Goal: Complete application form: Complete application form

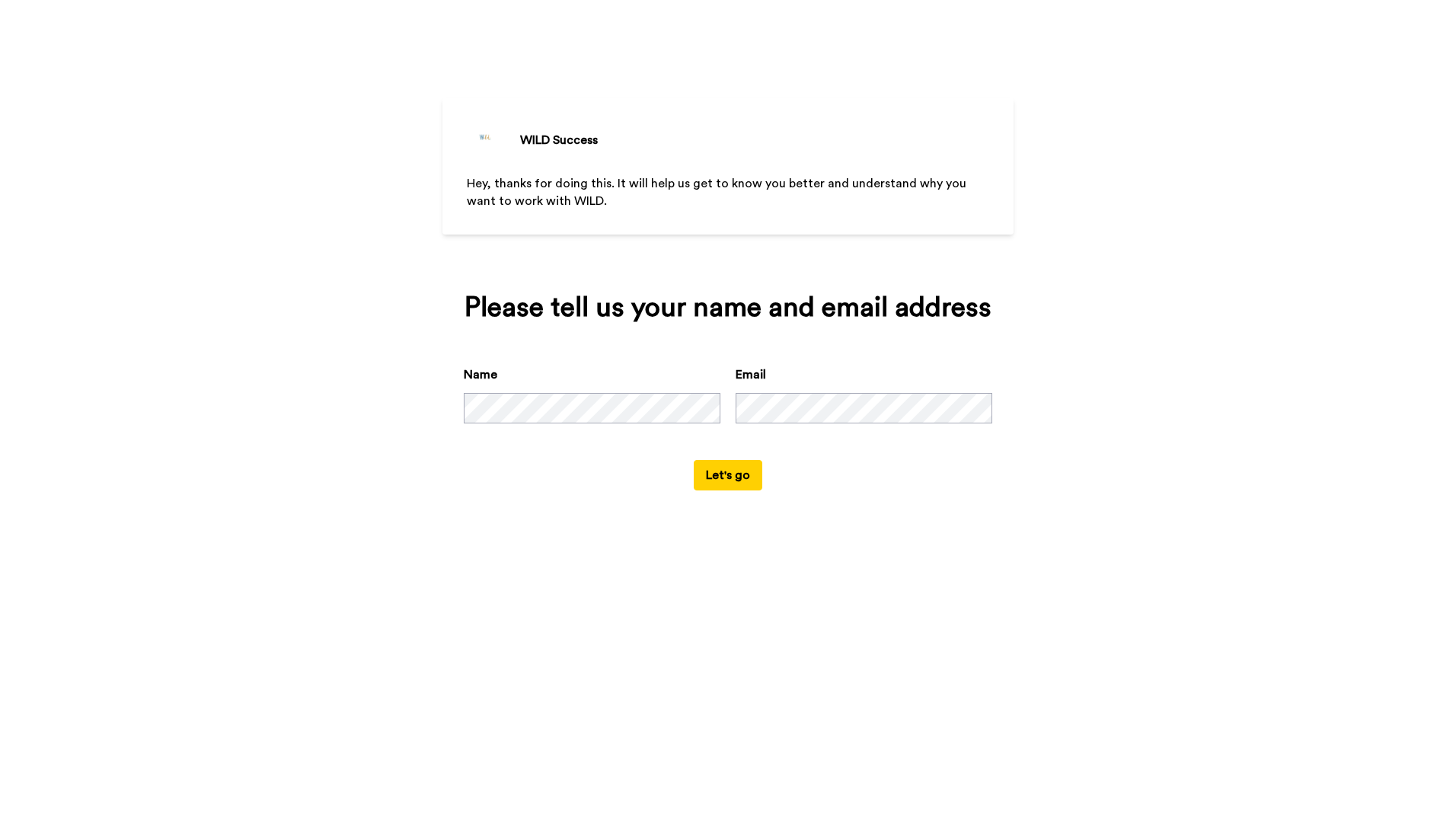
click at [730, 477] on button "Let's go" at bounding box center [728, 475] width 68 height 31
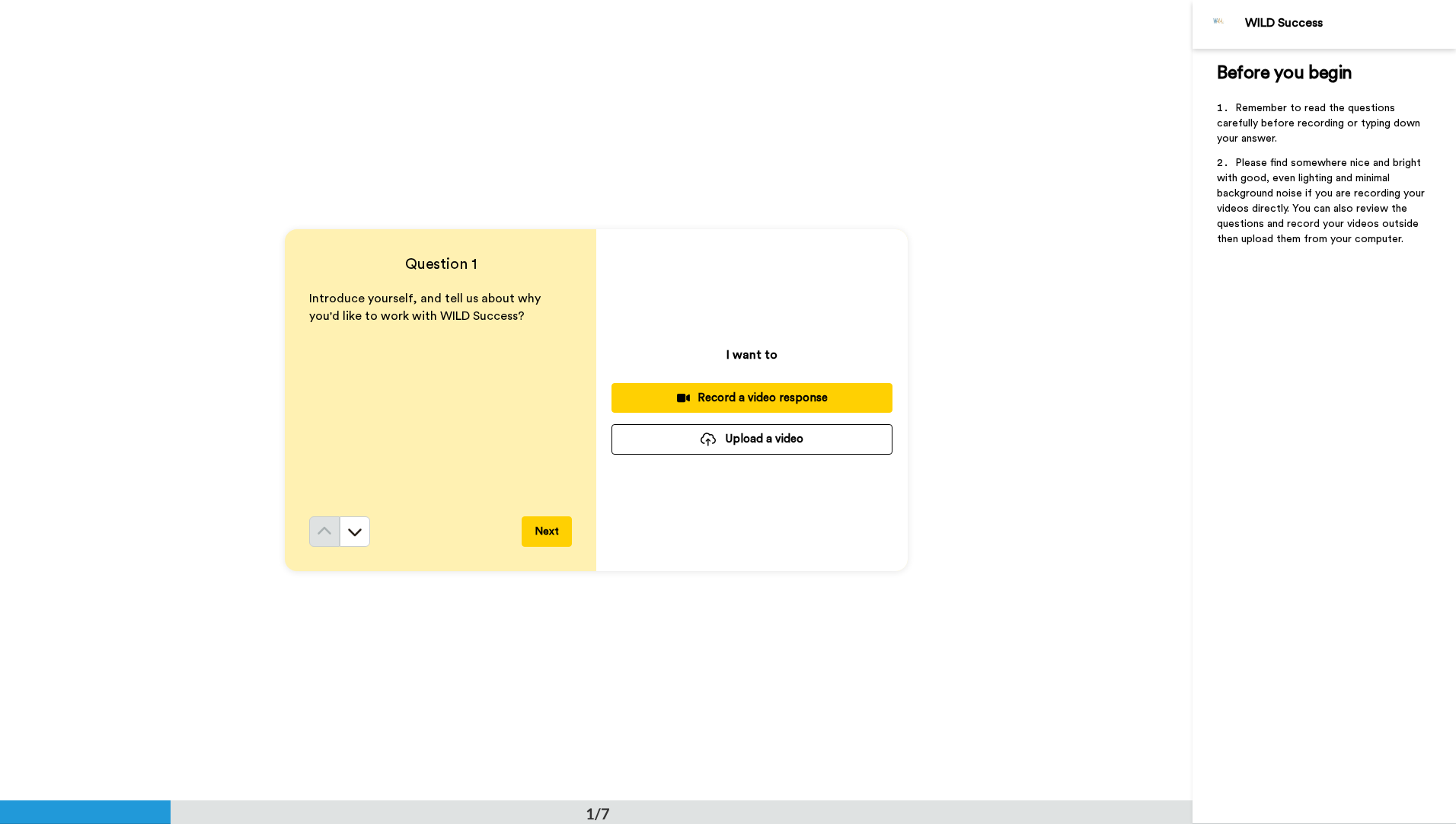
click at [548, 531] on button "Next" at bounding box center [546, 531] width 50 height 31
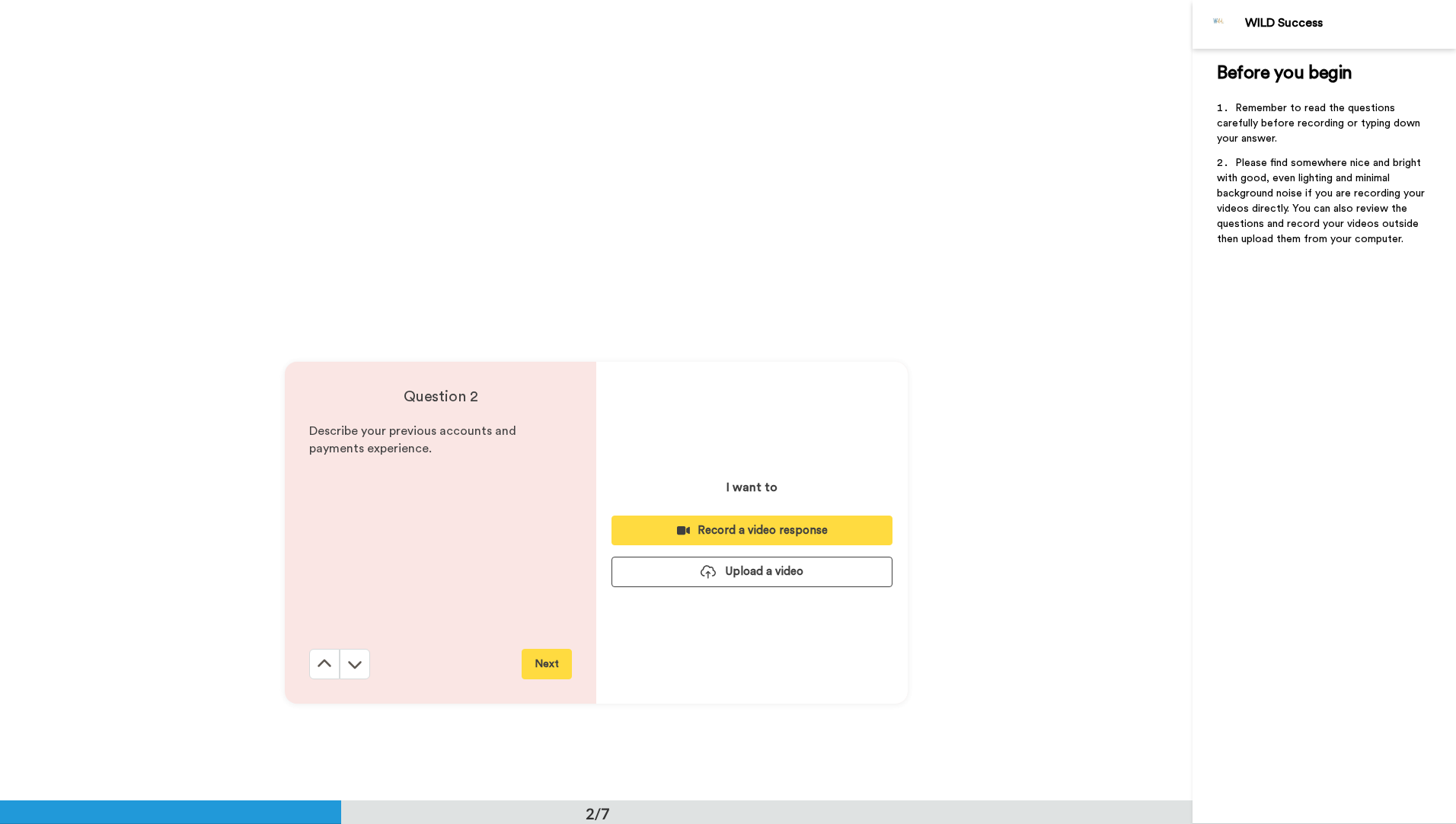
scroll to position [801, 0]
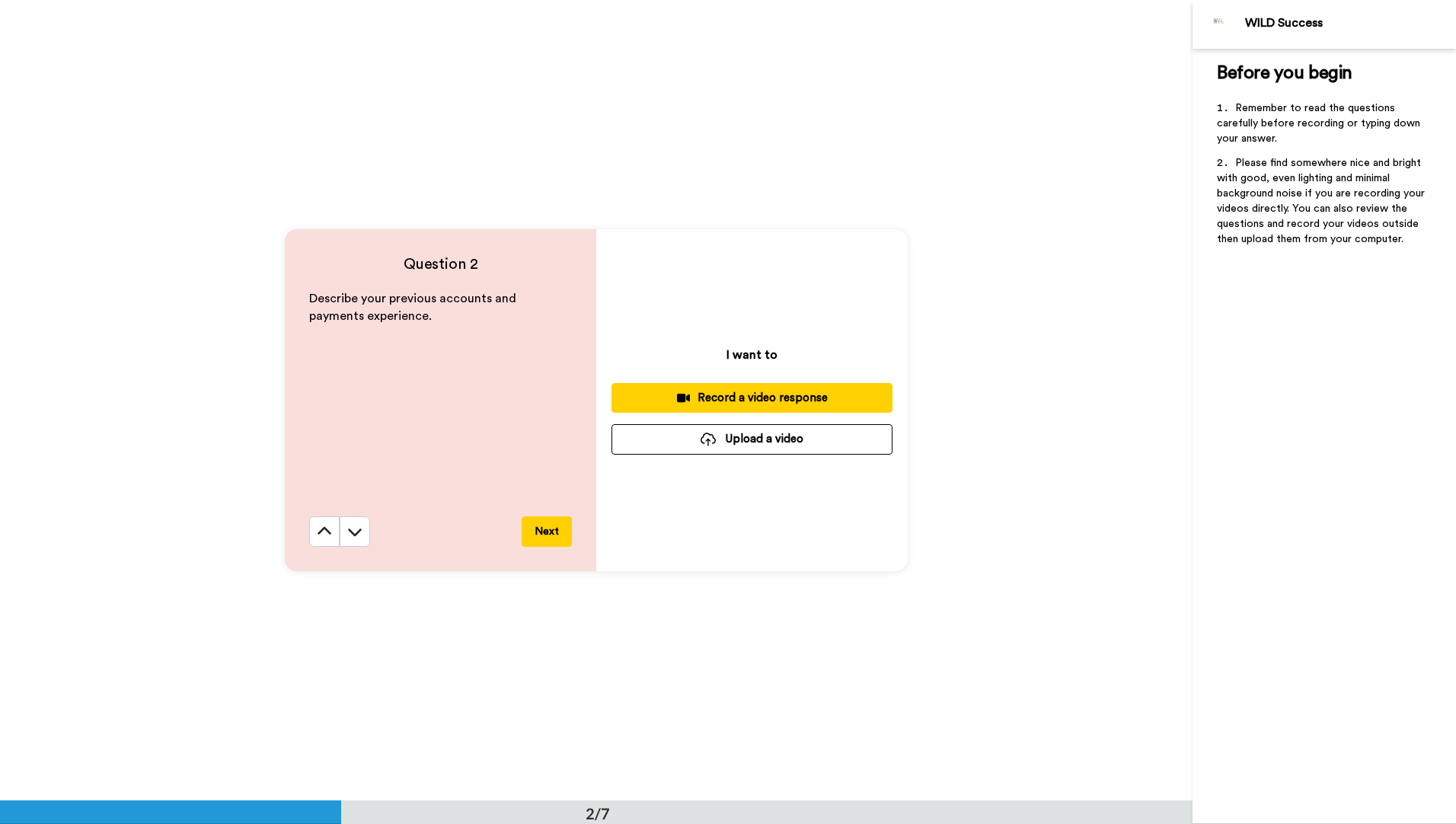
click at [548, 531] on button "Next" at bounding box center [546, 531] width 50 height 31
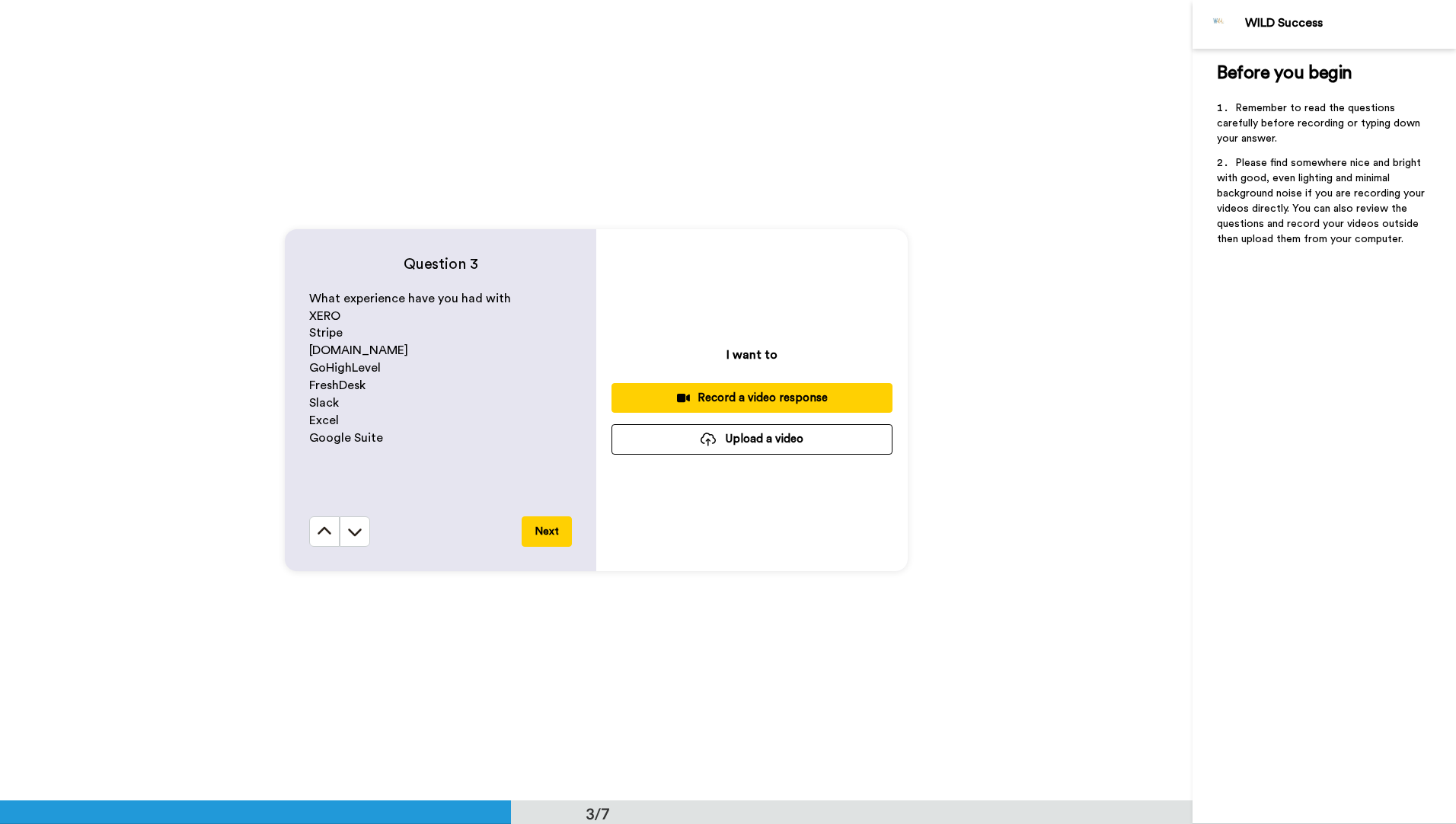
scroll to position [1525, 0]
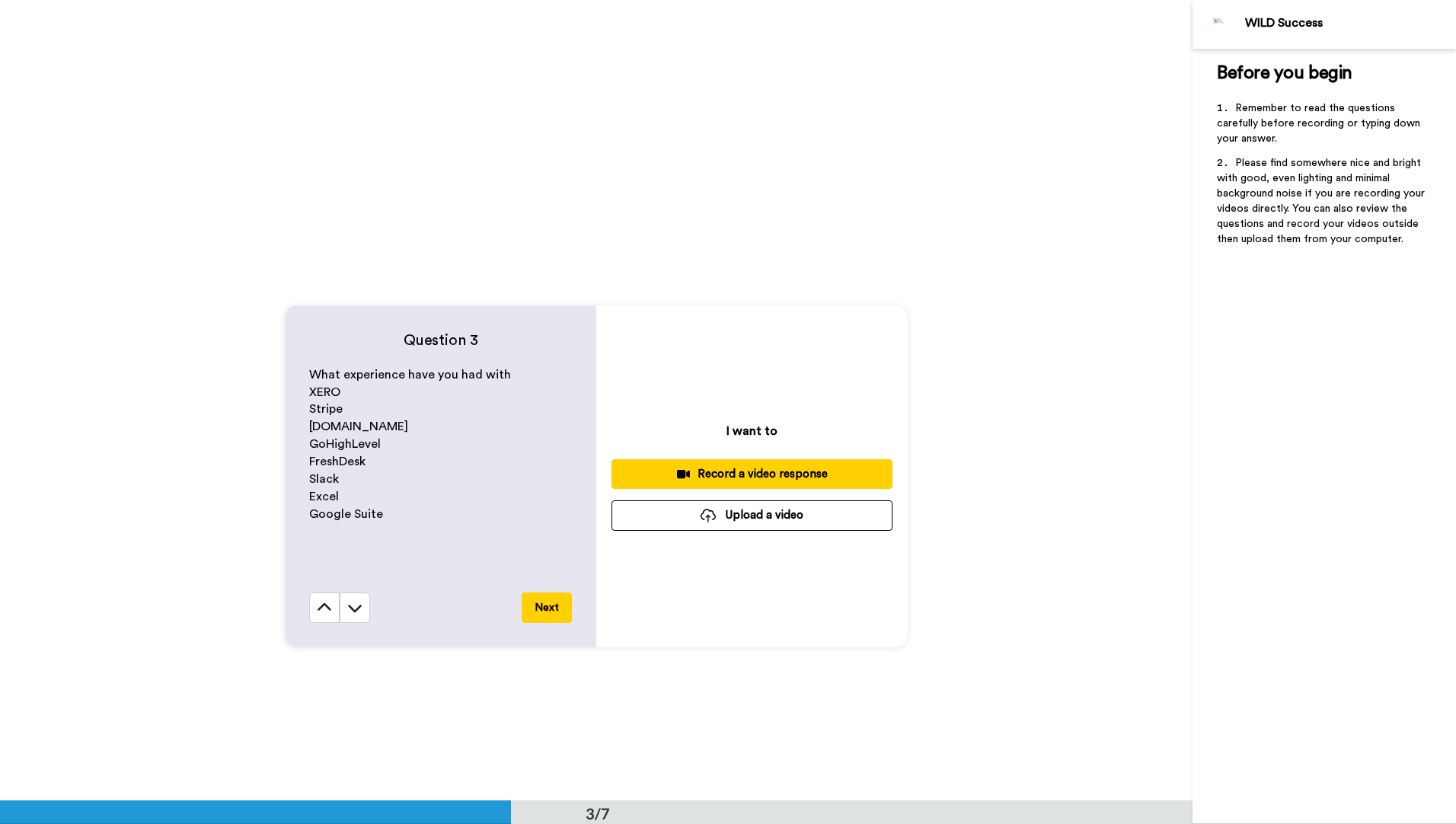
click at [540, 610] on button "Next" at bounding box center [546, 607] width 50 height 31
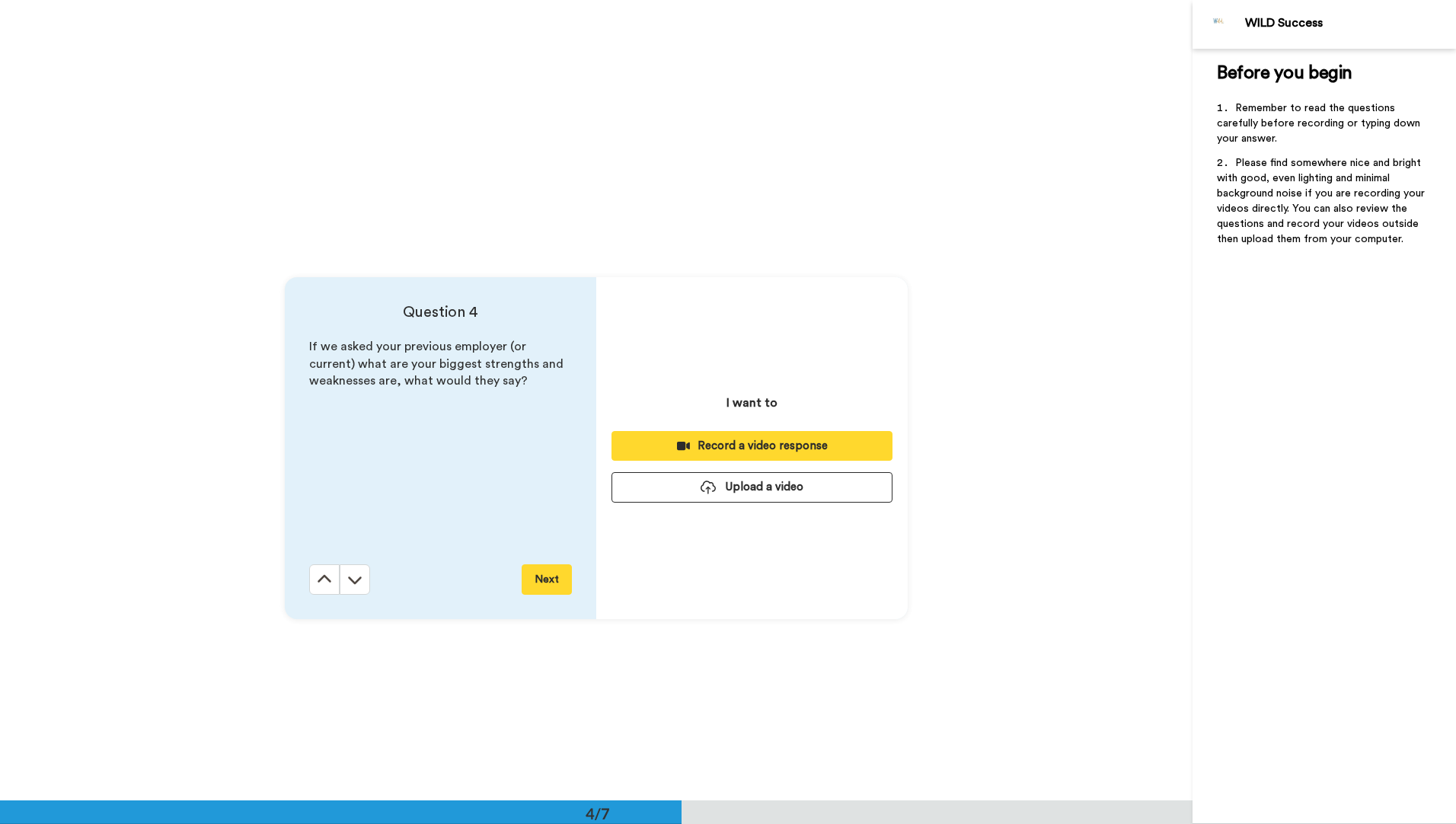
scroll to position [2401, 0]
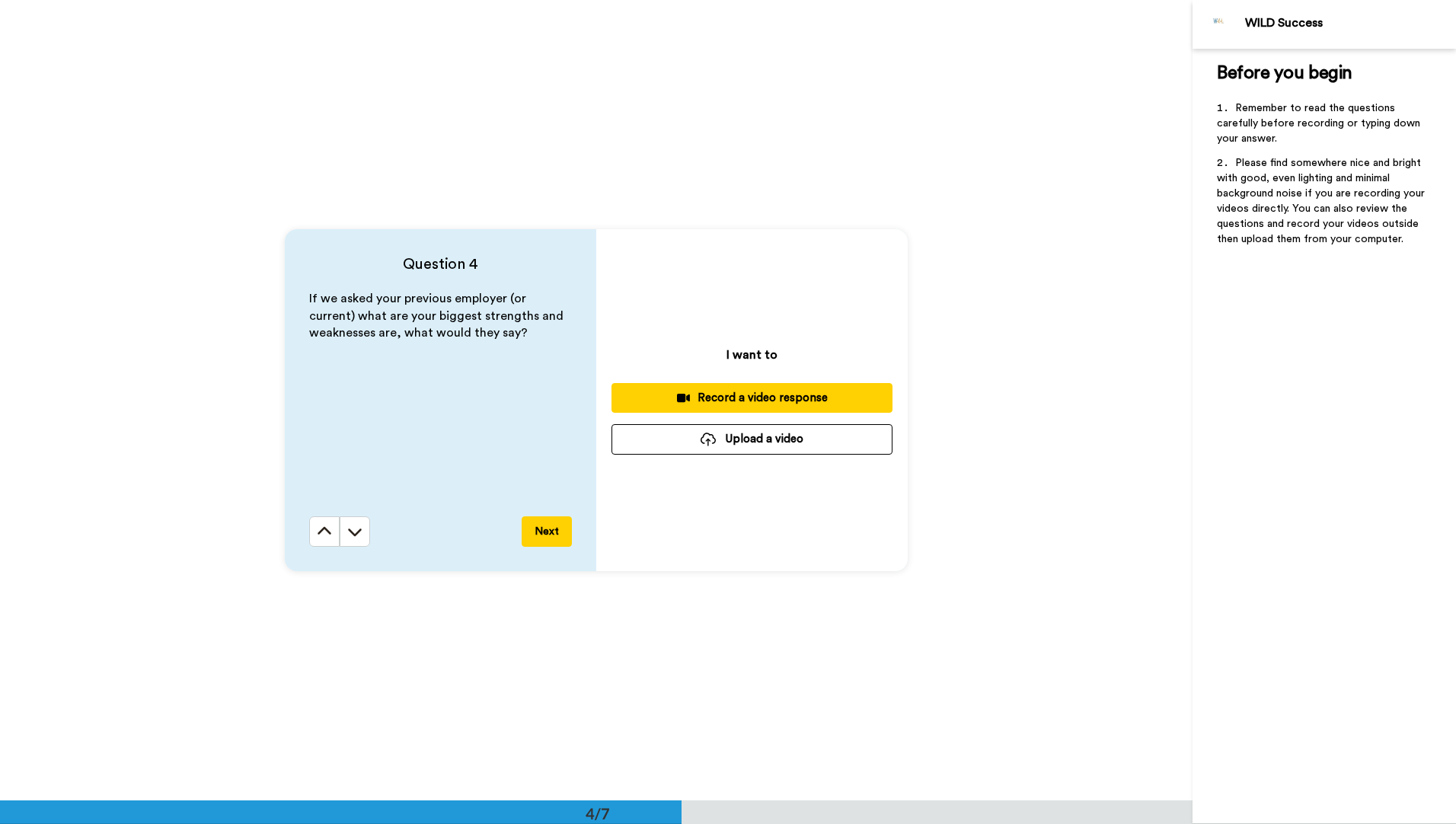
click at [544, 530] on button "Next" at bounding box center [546, 531] width 50 height 31
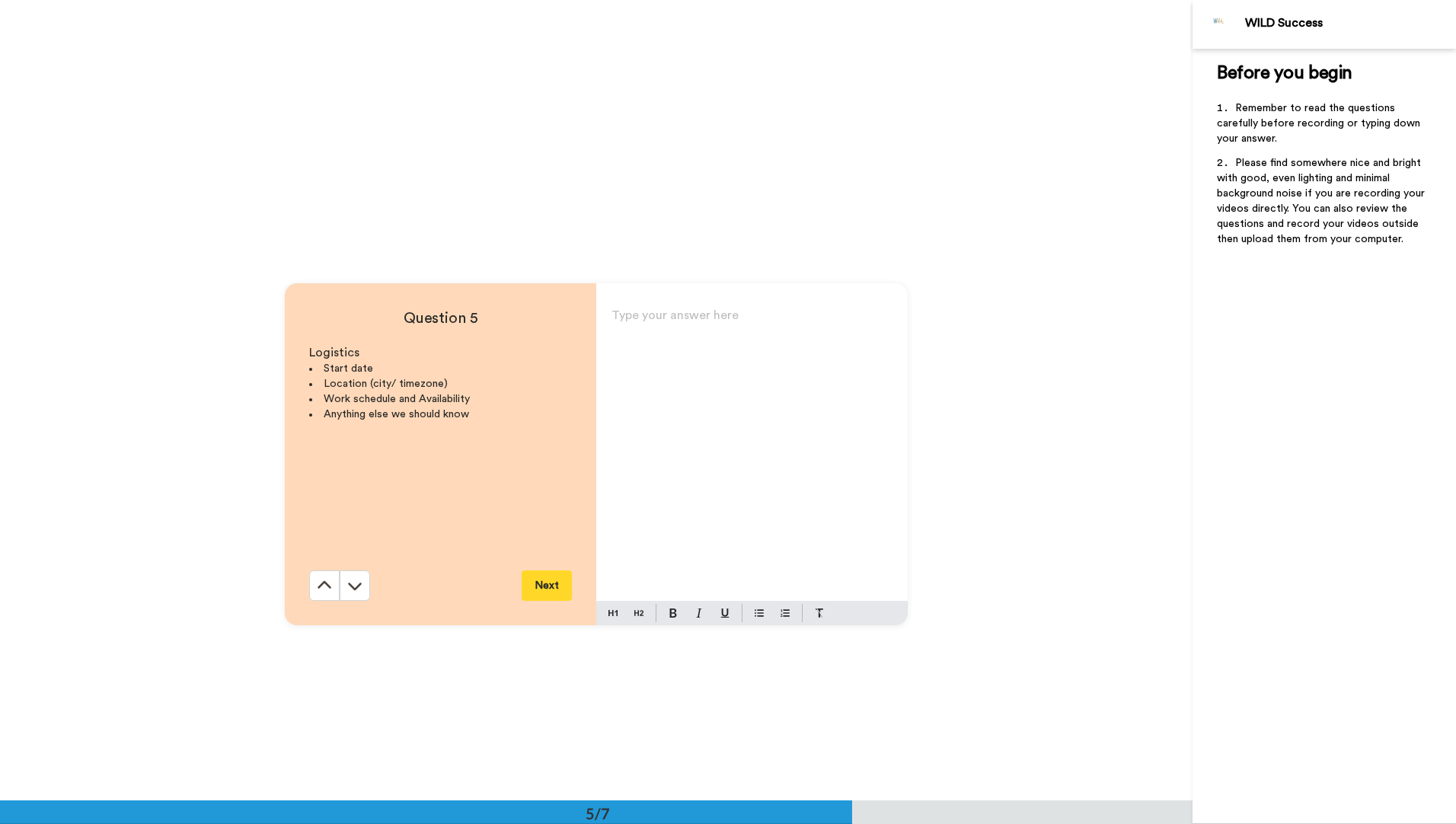
scroll to position [3201, 0]
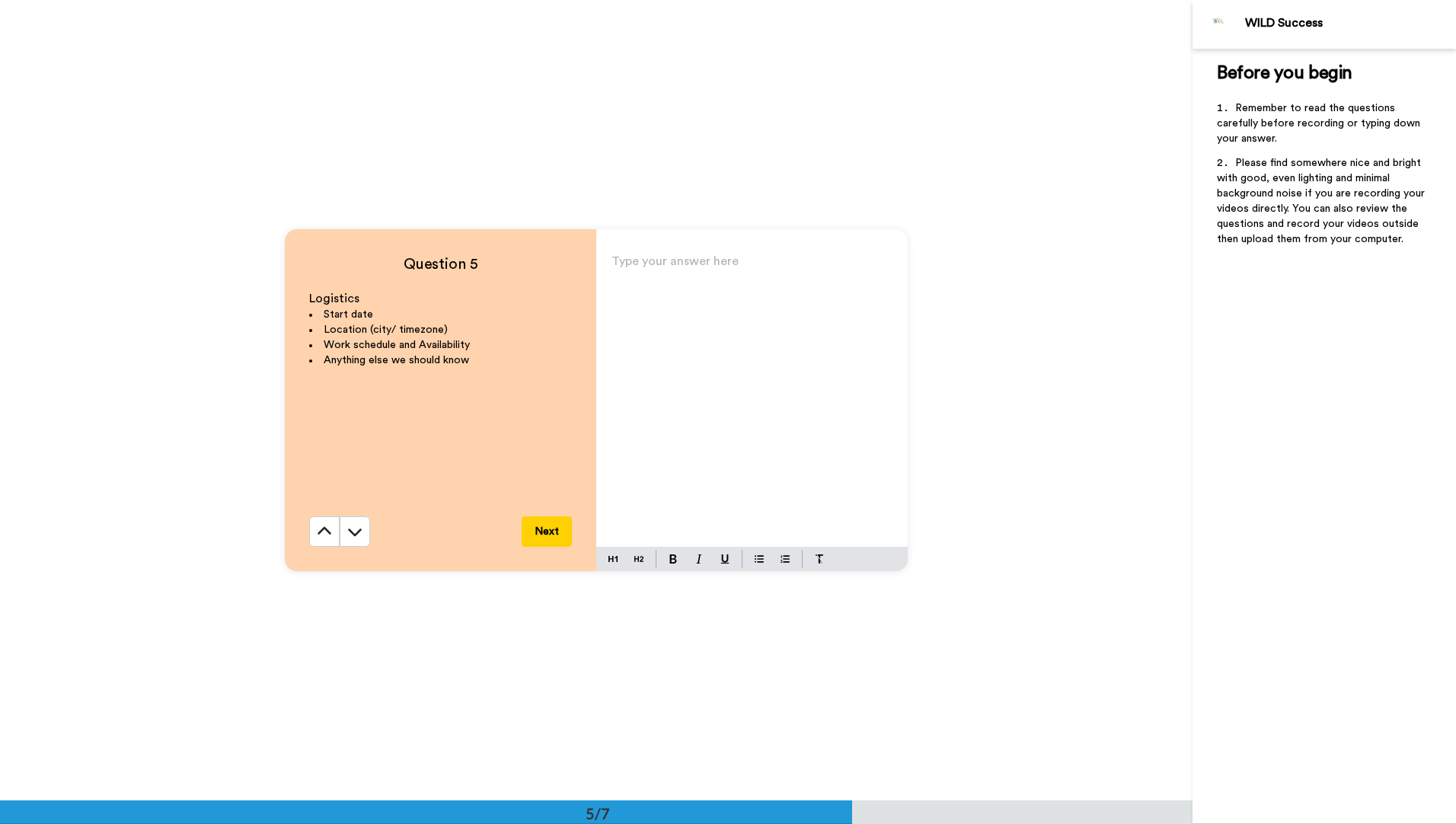
click at [544, 530] on button "Next" at bounding box center [546, 531] width 50 height 31
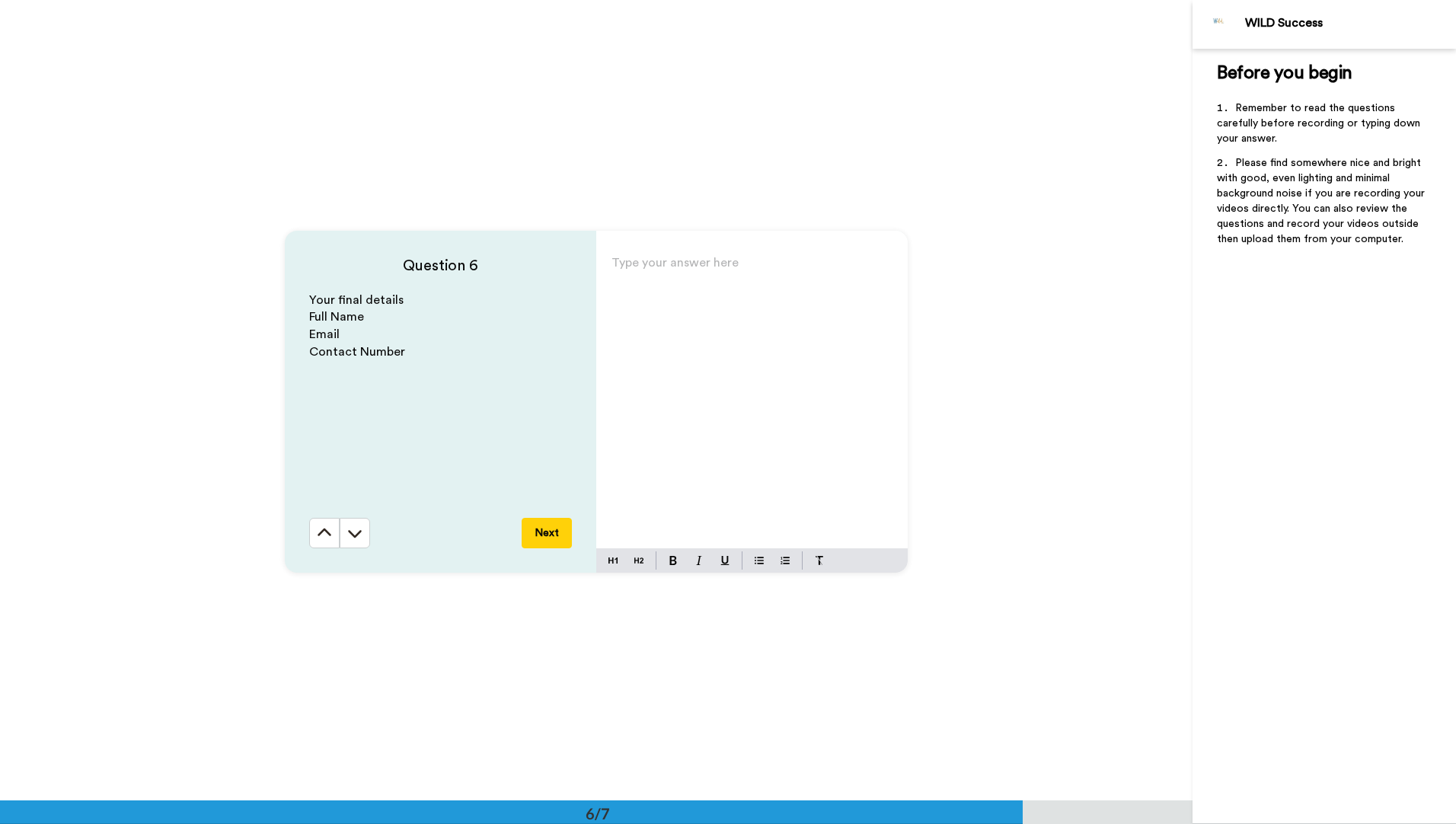
scroll to position [4002, 0]
click at [319, 531] on icon at bounding box center [324, 531] width 15 height 15
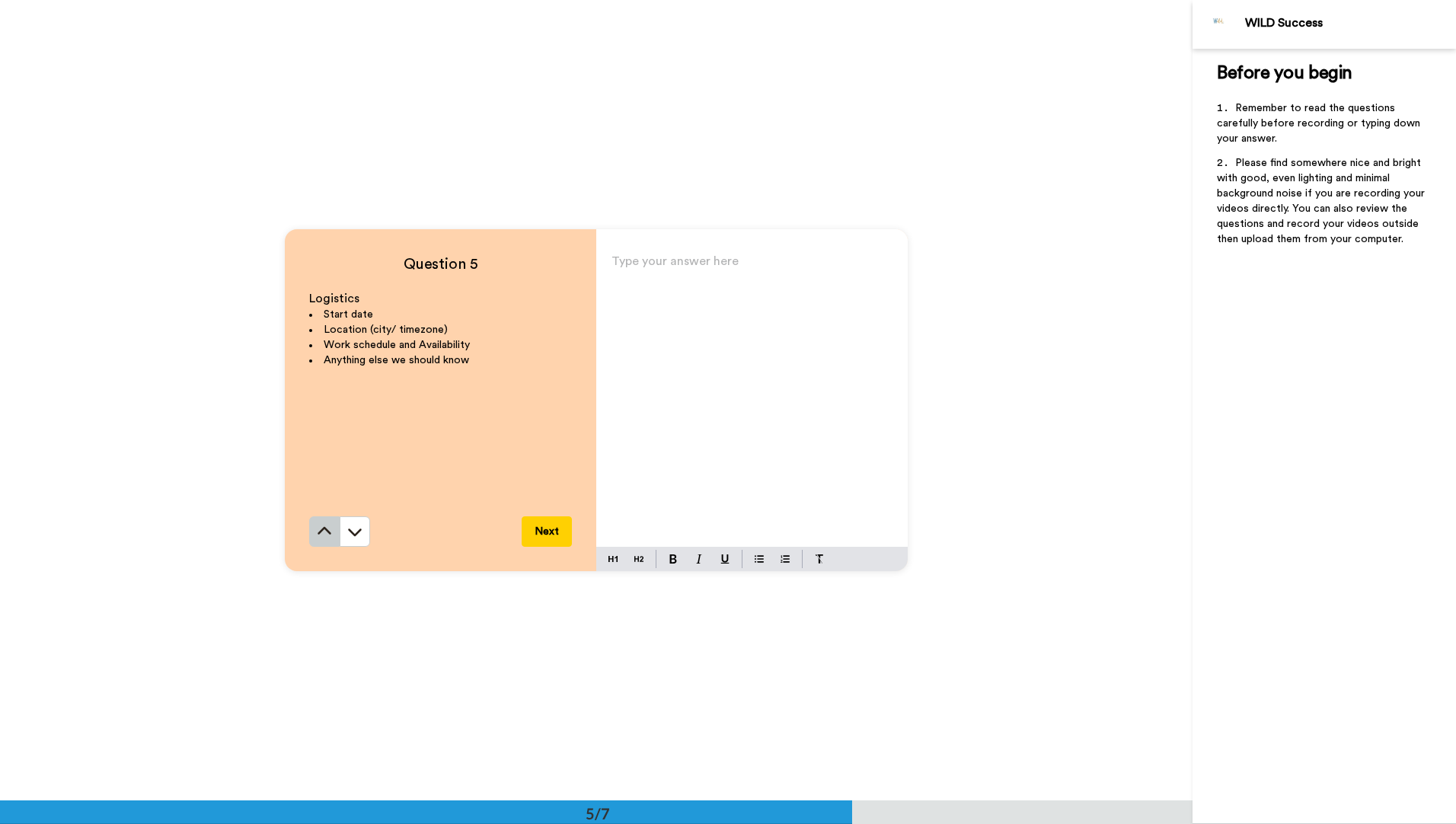
click at [319, 536] on icon at bounding box center [324, 531] width 15 height 15
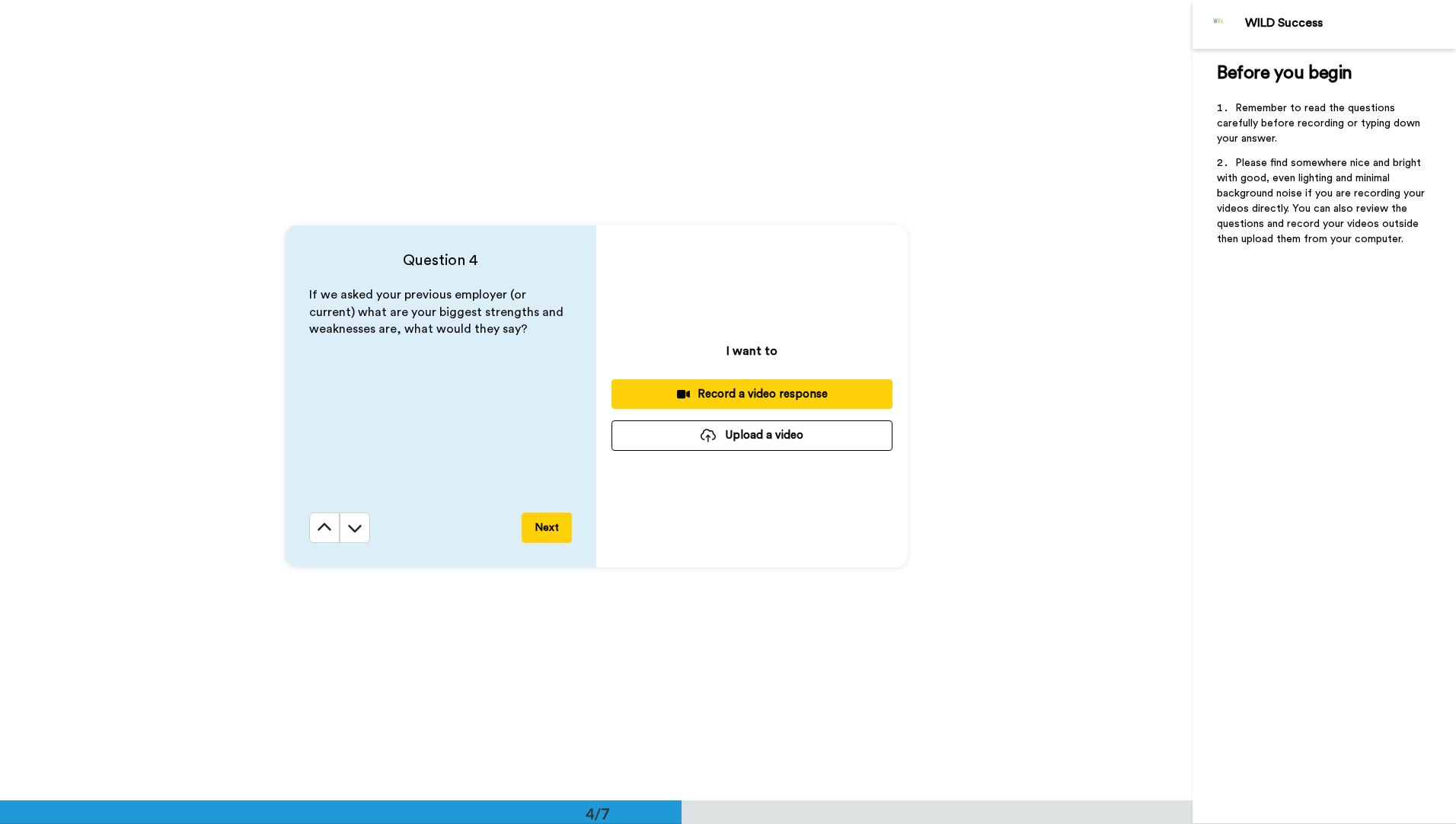
scroll to position [2401, 0]
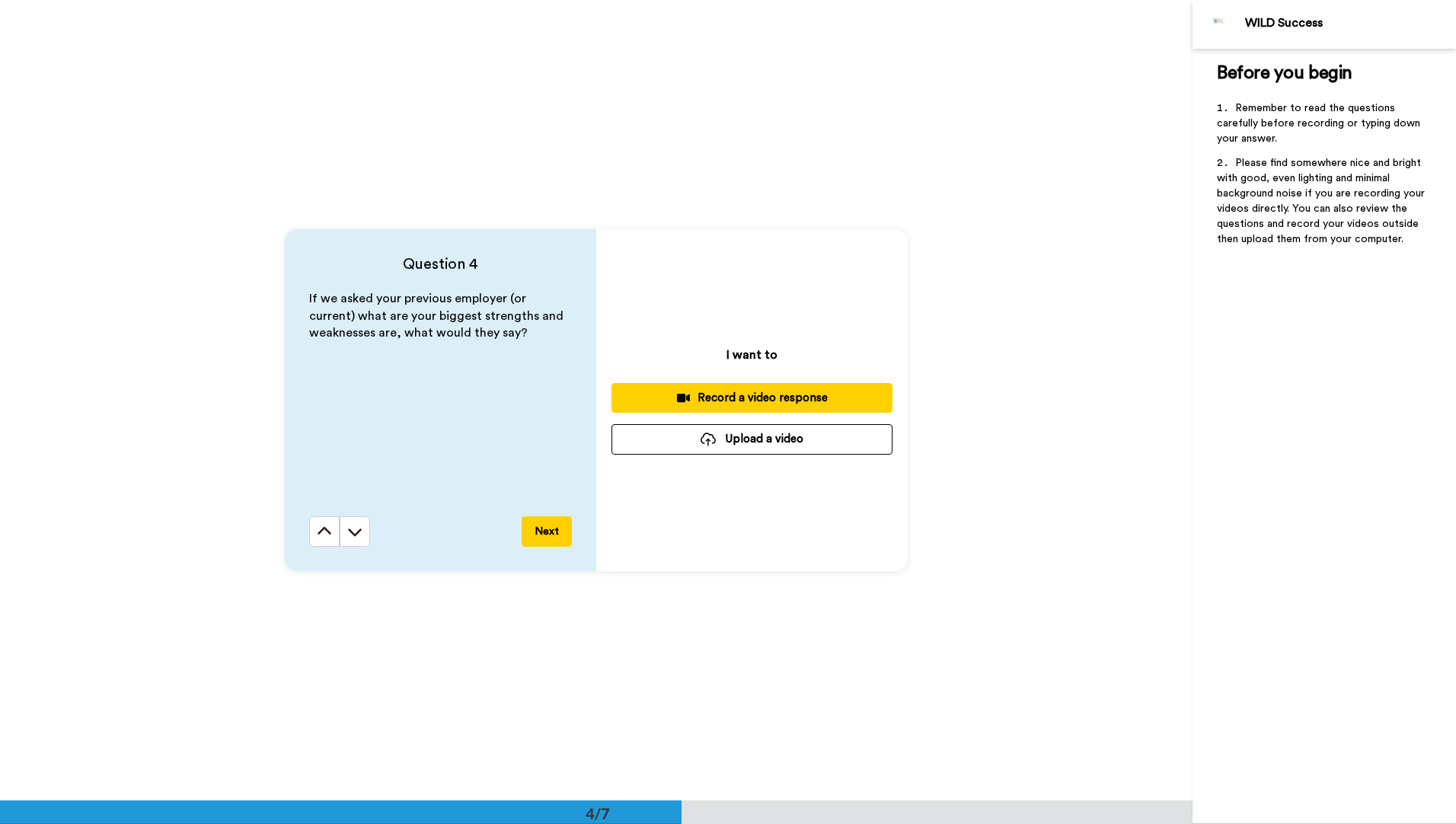
click at [319, 536] on icon at bounding box center [324, 531] width 15 height 15
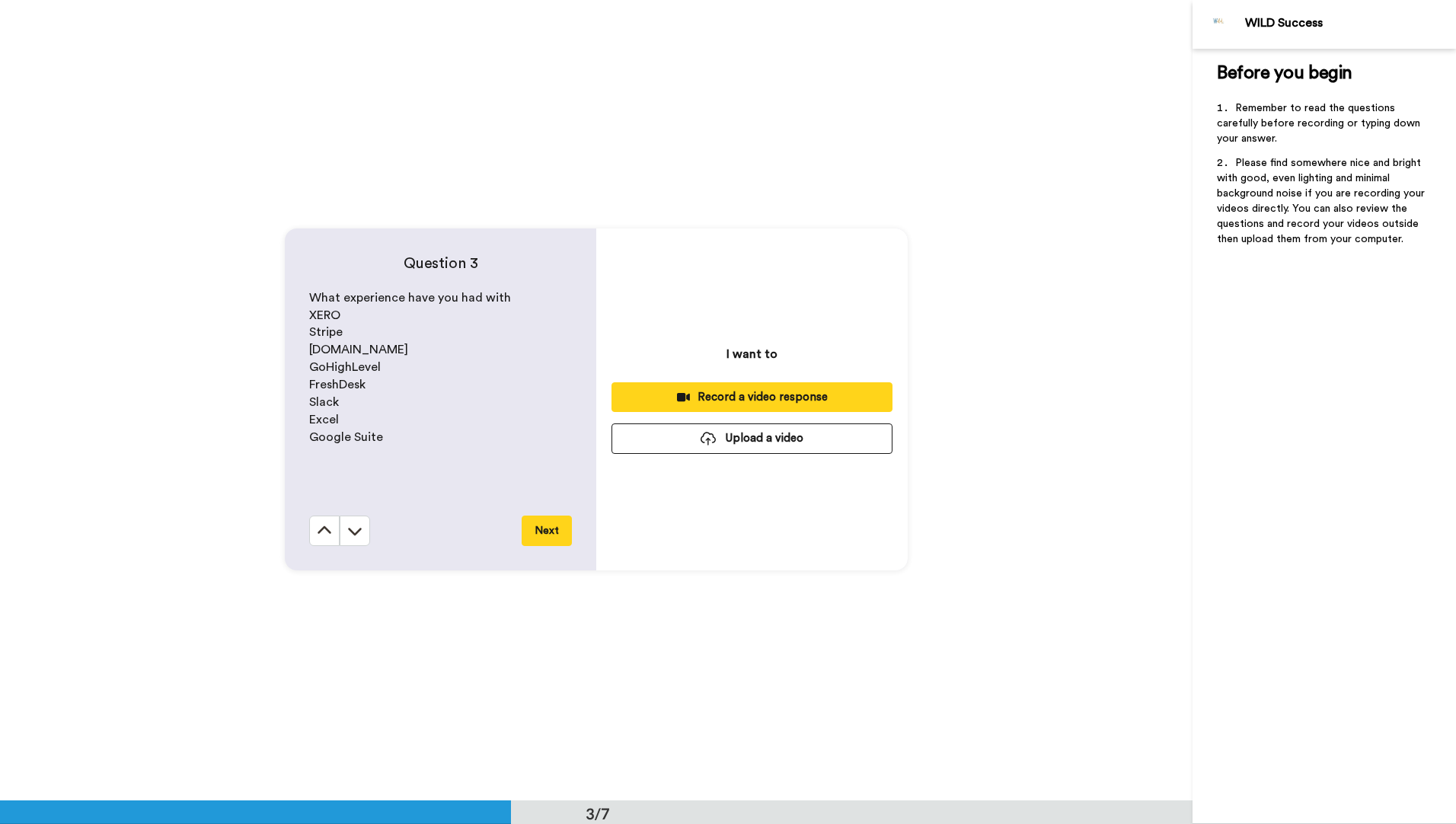
scroll to position [1600, 0]
click at [324, 533] on icon at bounding box center [324, 531] width 15 height 15
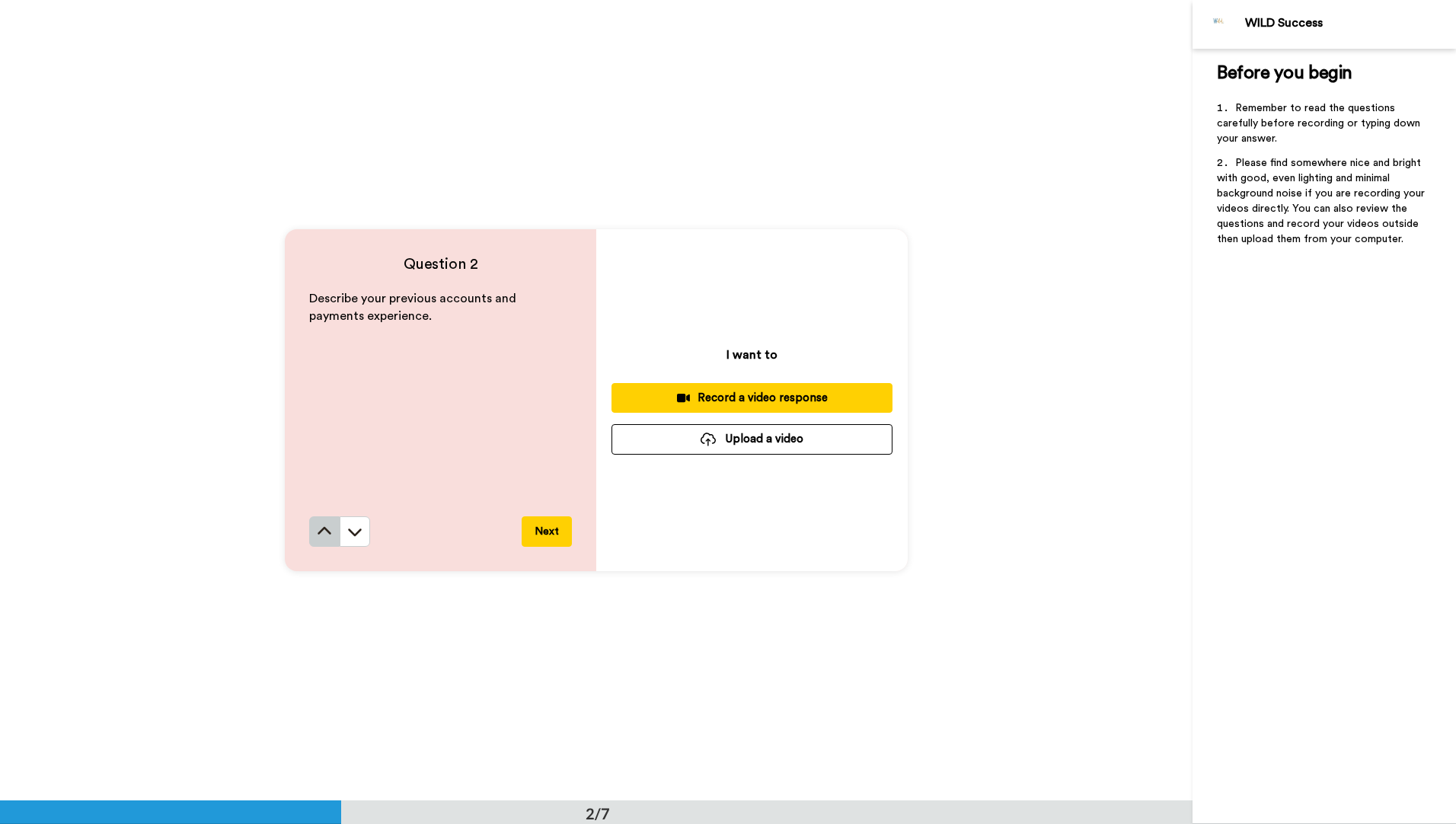
click at [326, 535] on icon at bounding box center [324, 531] width 15 height 15
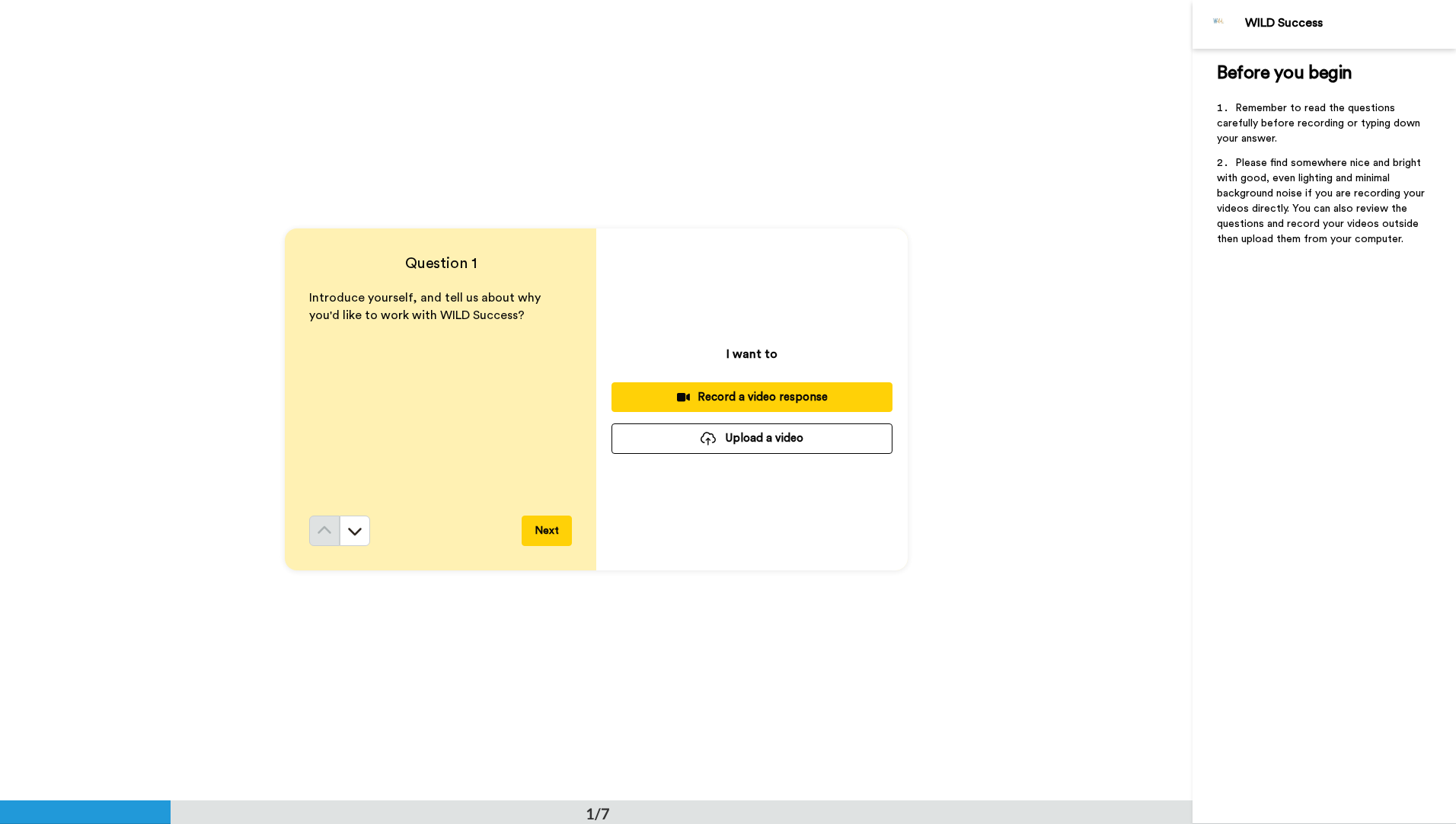
scroll to position [0, 0]
click at [545, 530] on button "Next" at bounding box center [546, 531] width 50 height 31
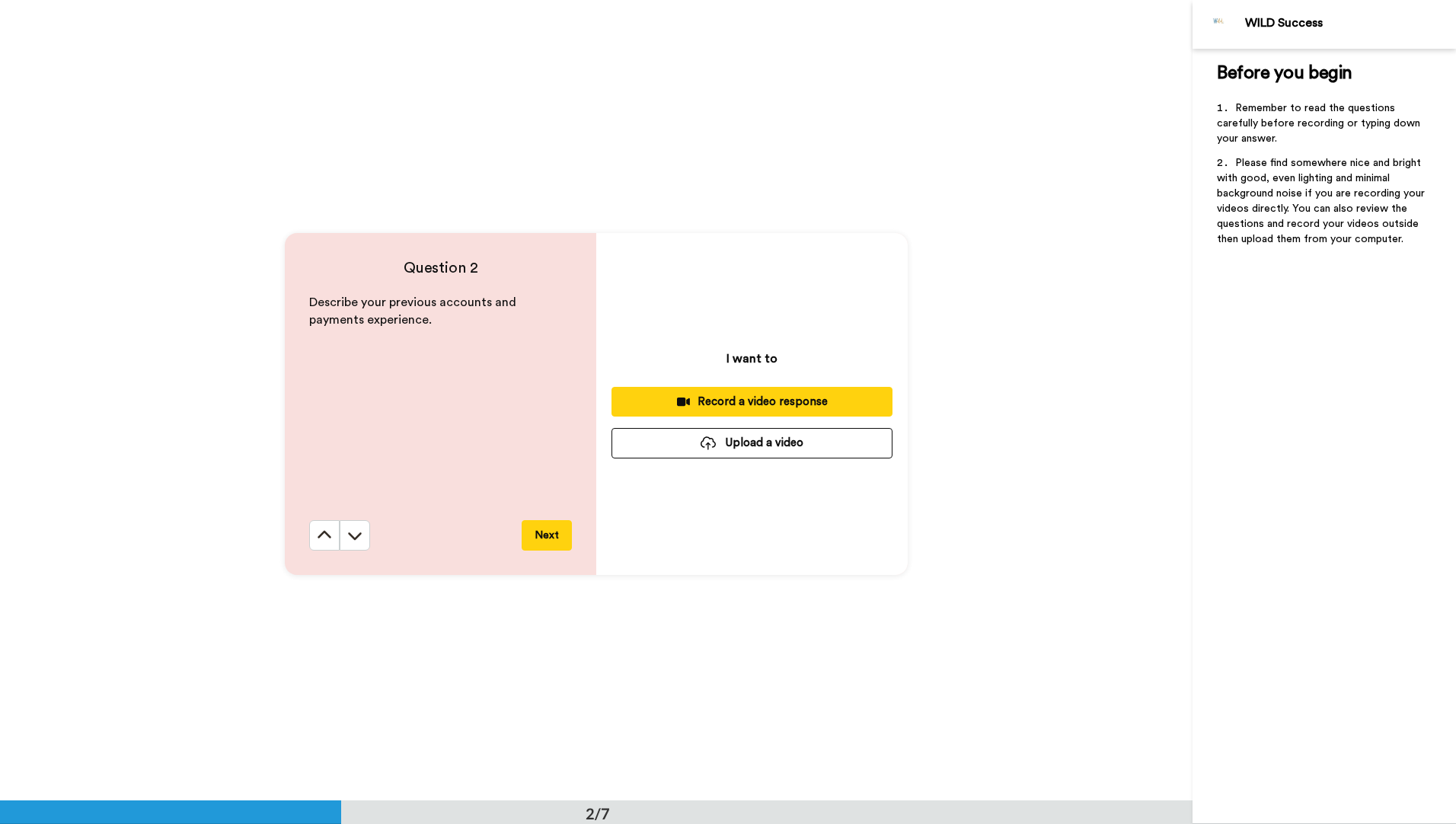
scroll to position [801, 0]
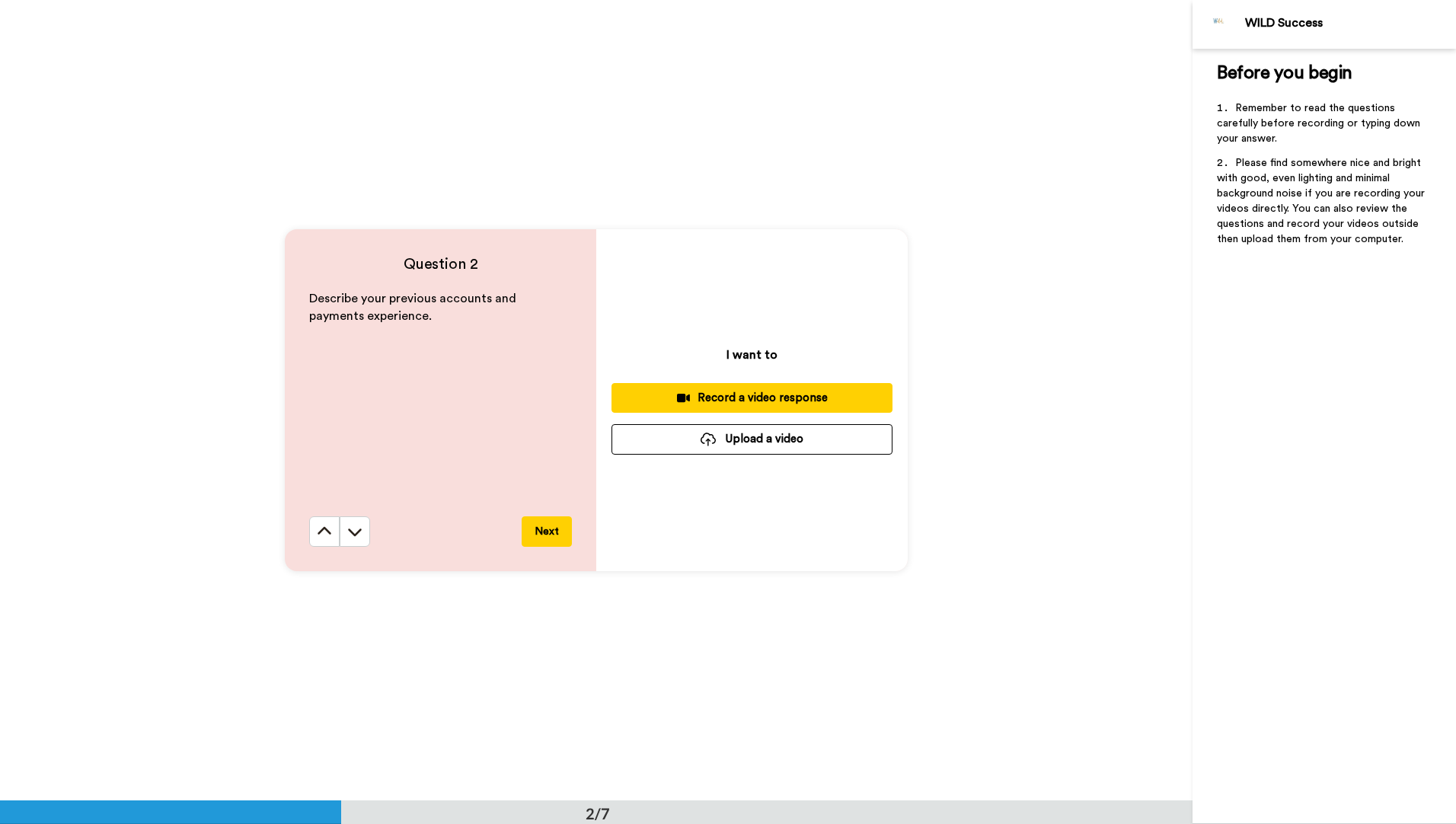
click at [538, 531] on button "Next" at bounding box center [546, 531] width 50 height 31
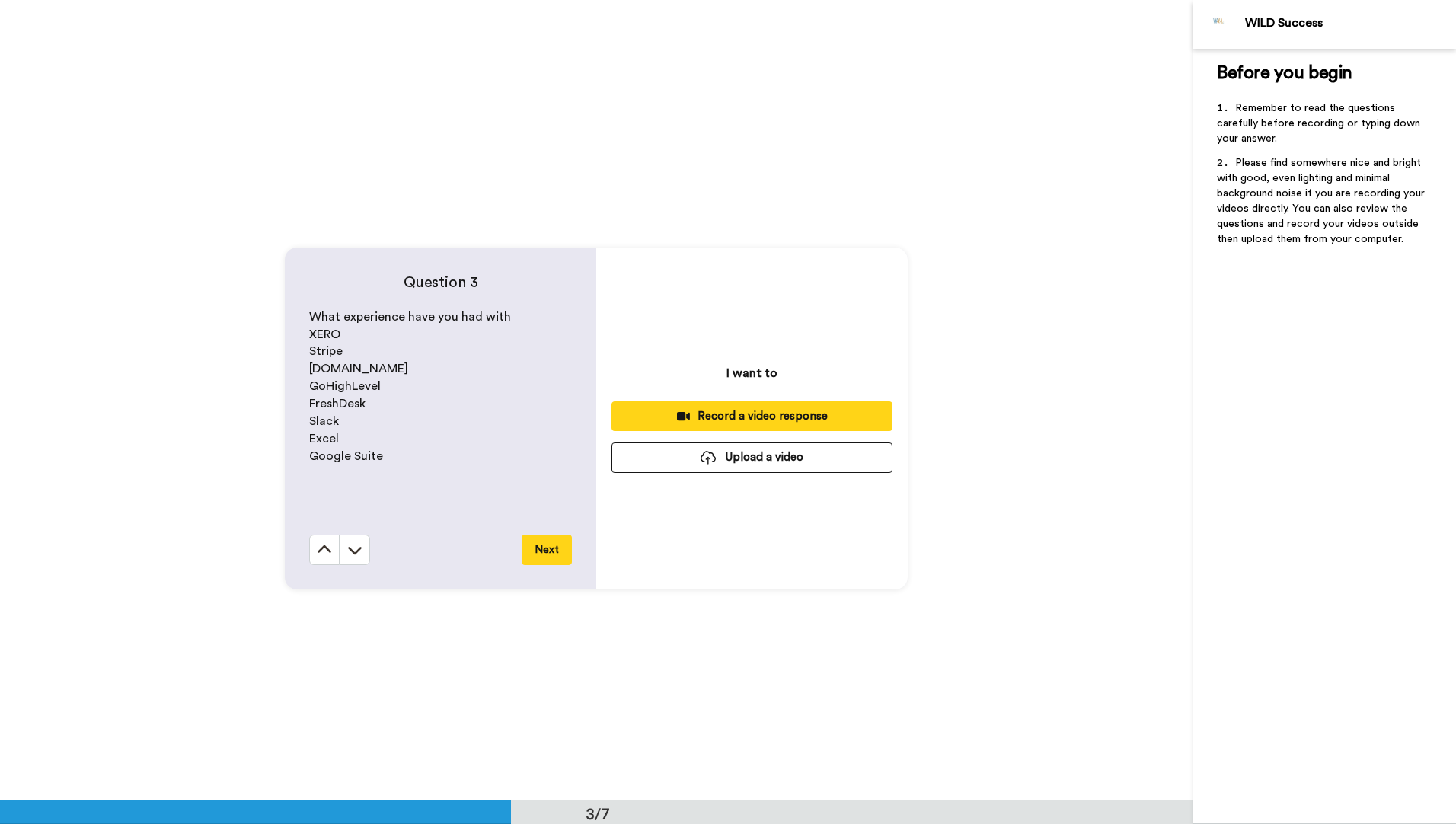
scroll to position [1600, 0]
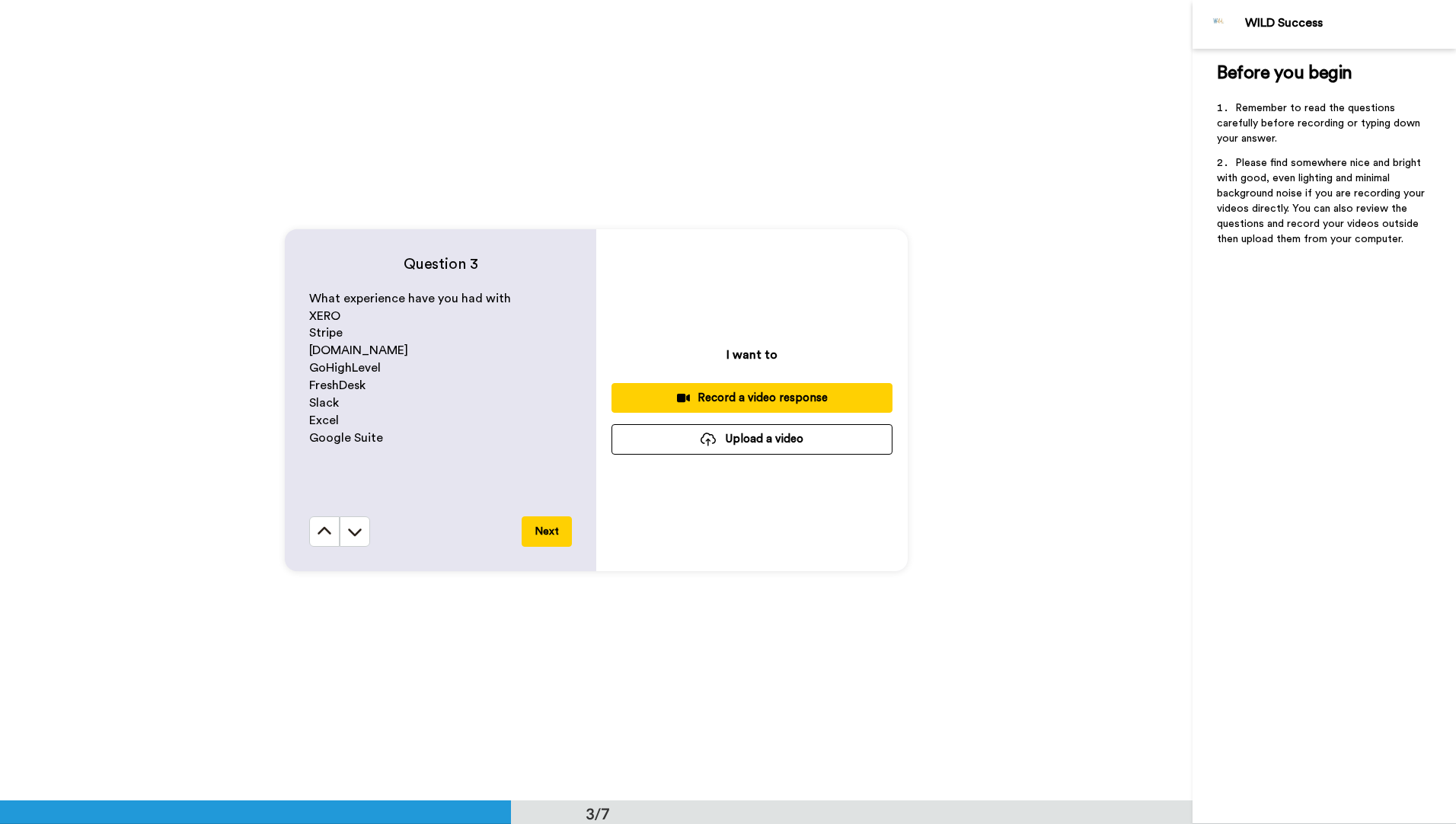
click at [542, 527] on button "Next" at bounding box center [546, 531] width 50 height 31
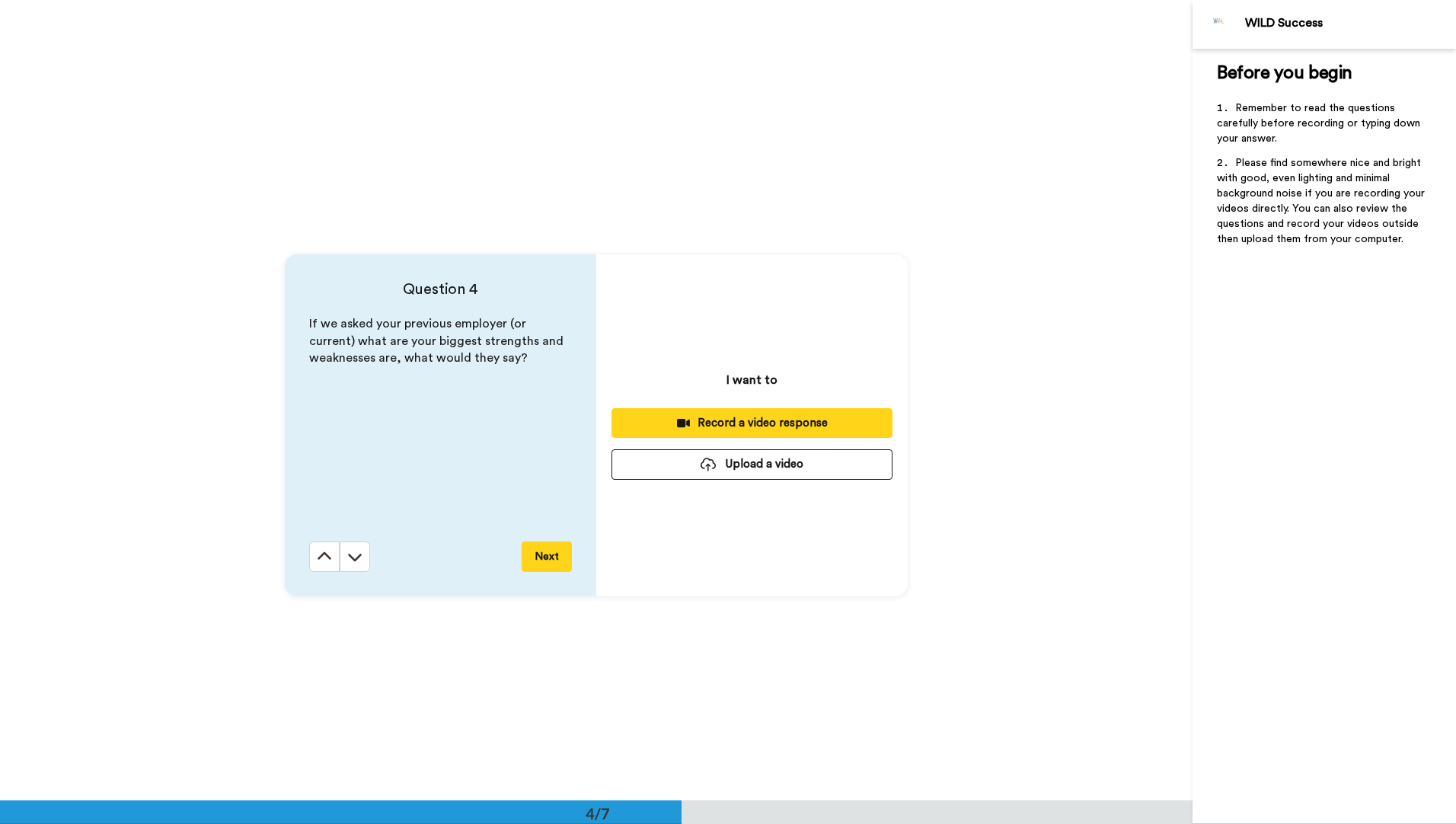
scroll to position [2401, 0]
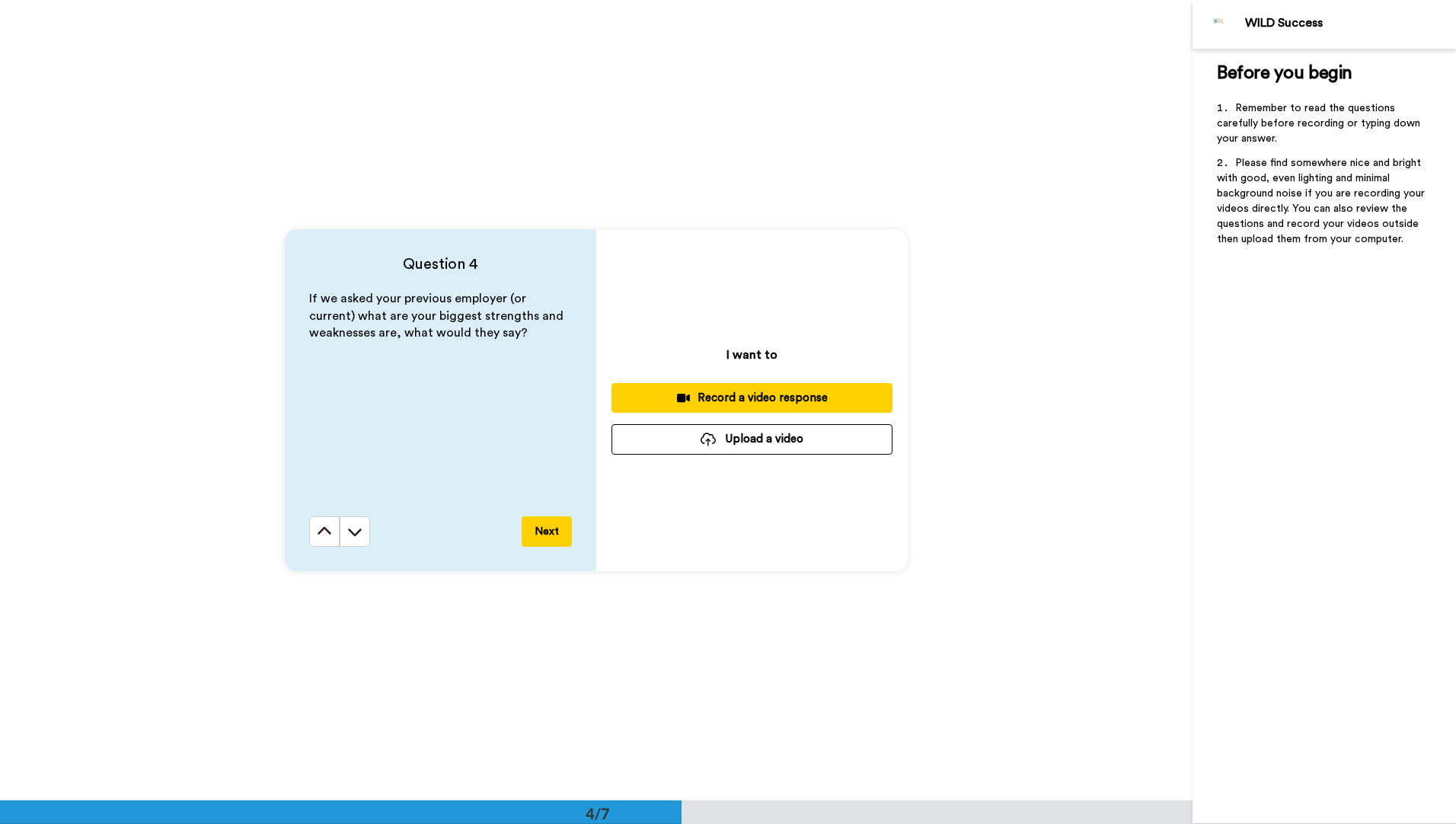
click at [546, 530] on button "Next" at bounding box center [546, 531] width 50 height 31
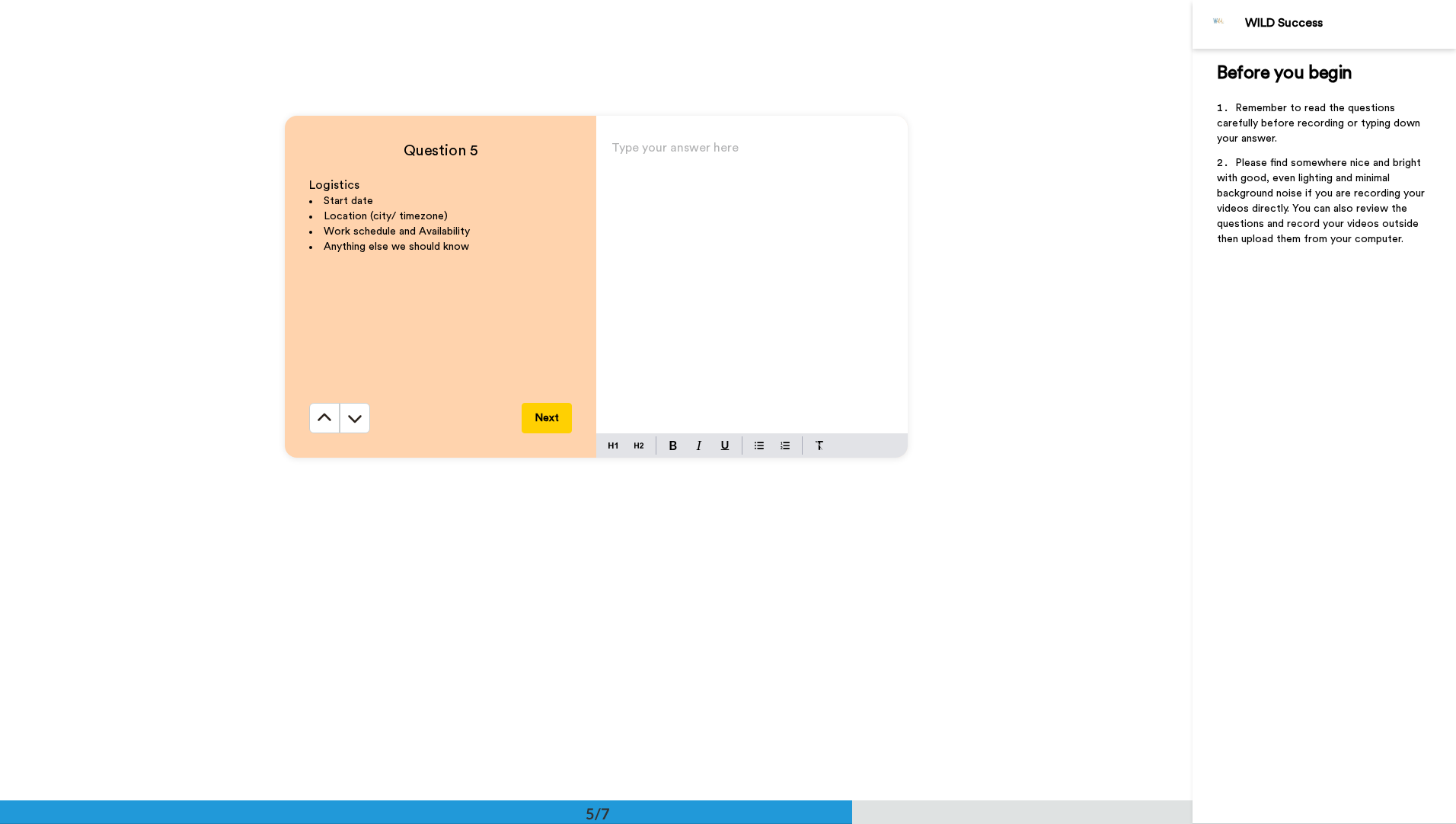
scroll to position [3354, 0]
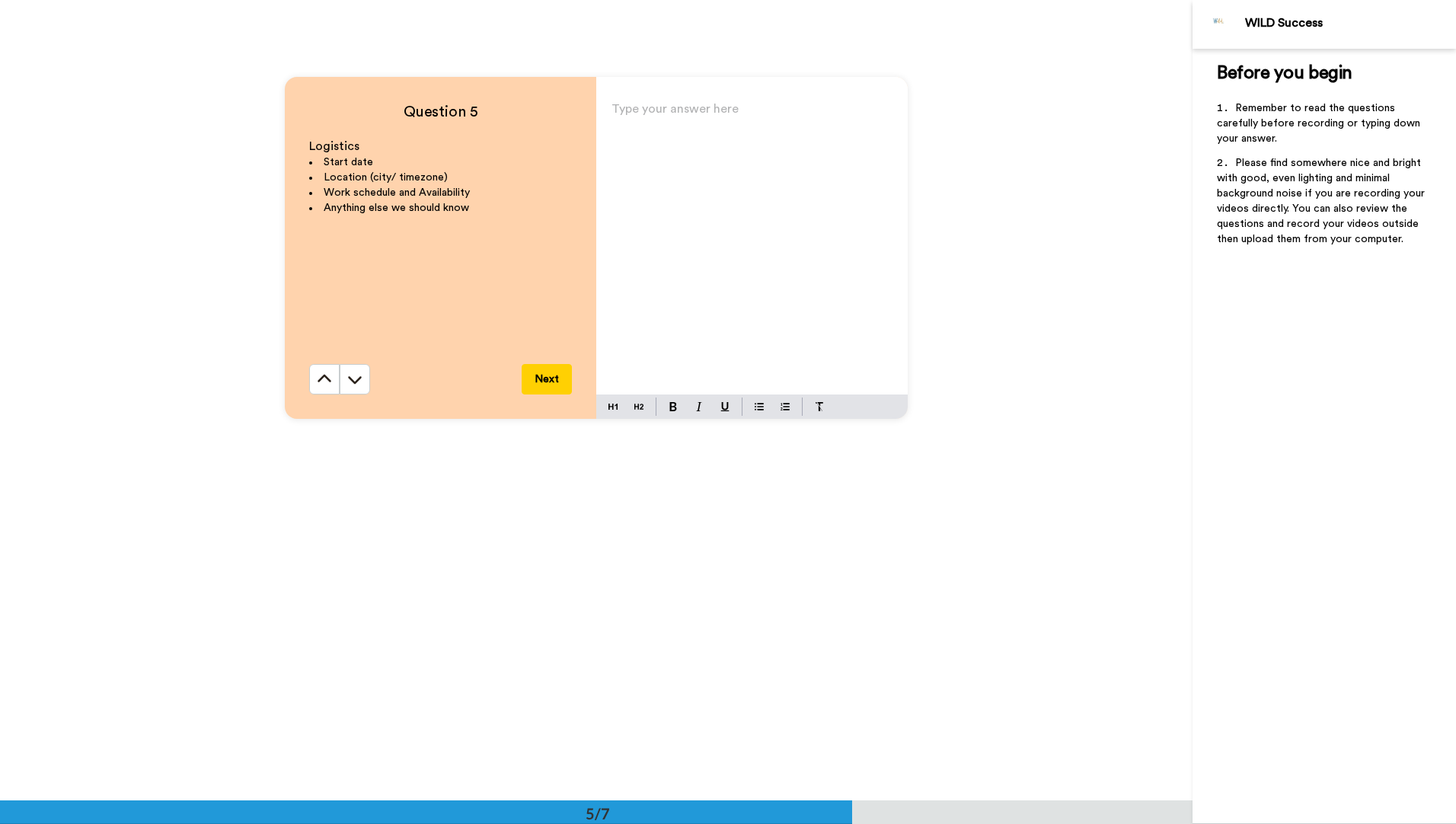
click at [540, 381] on button "Next" at bounding box center [546, 379] width 50 height 31
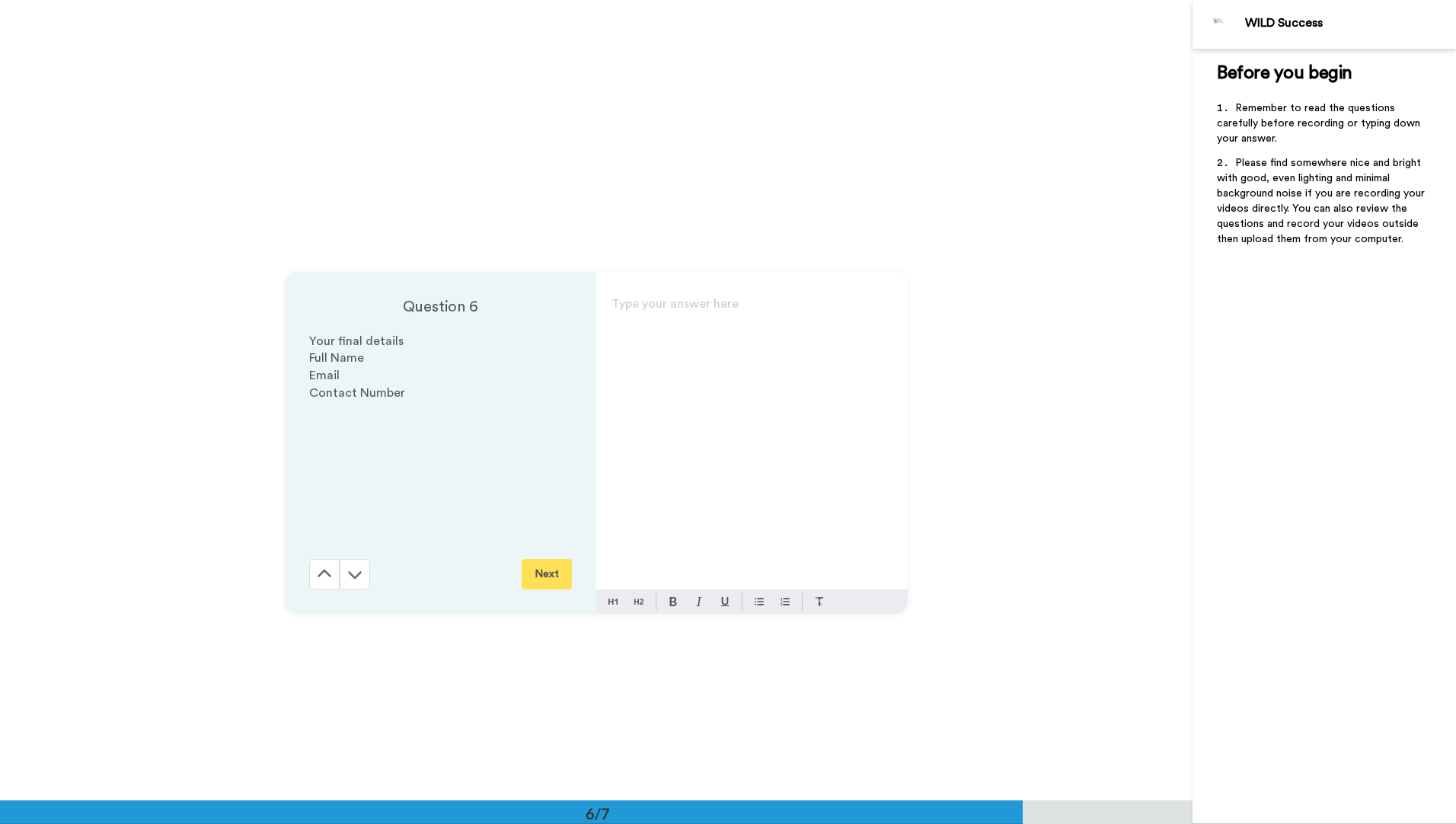
scroll to position [4002, 0]
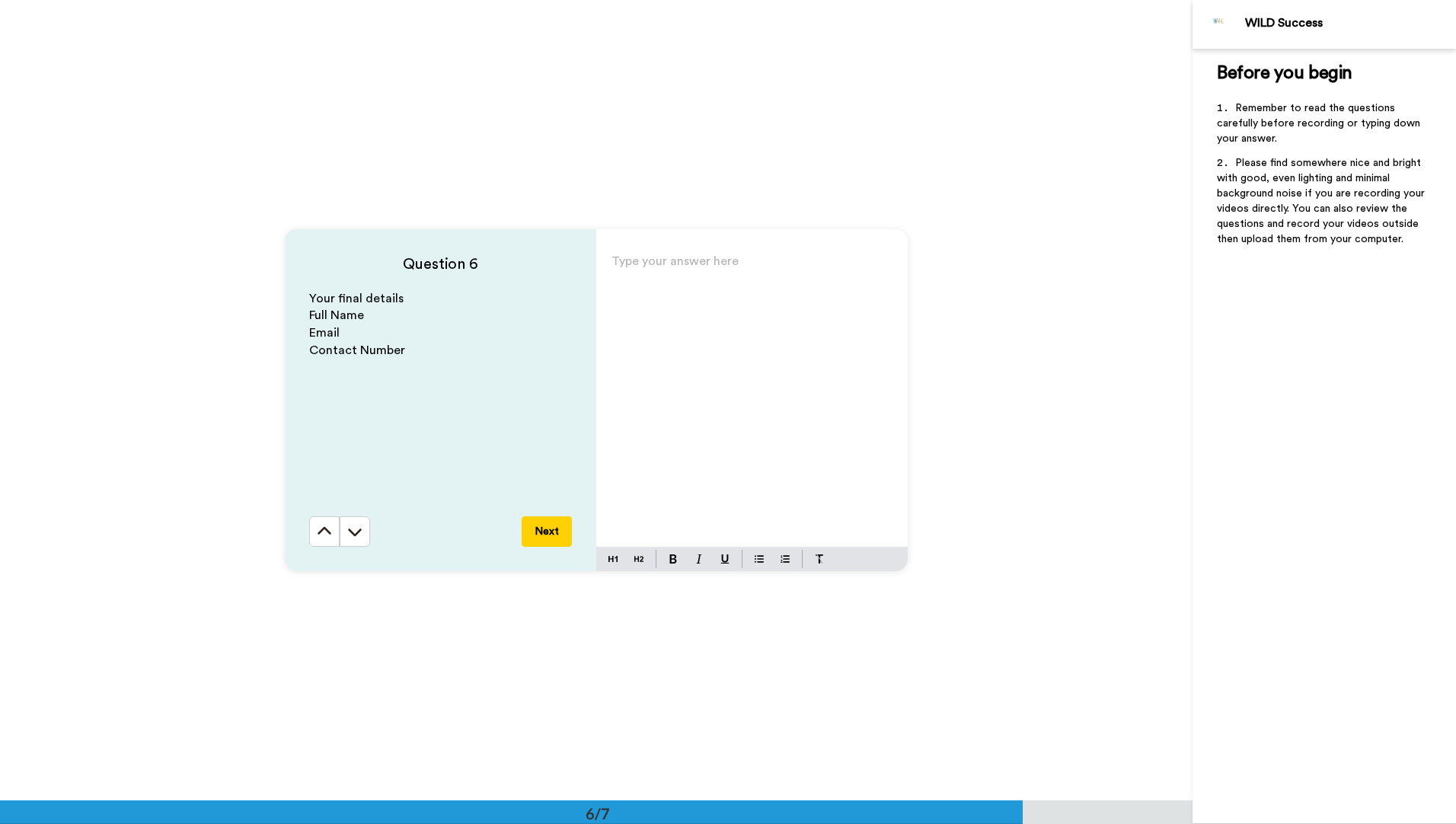
click at [547, 525] on button "Next" at bounding box center [546, 531] width 50 height 31
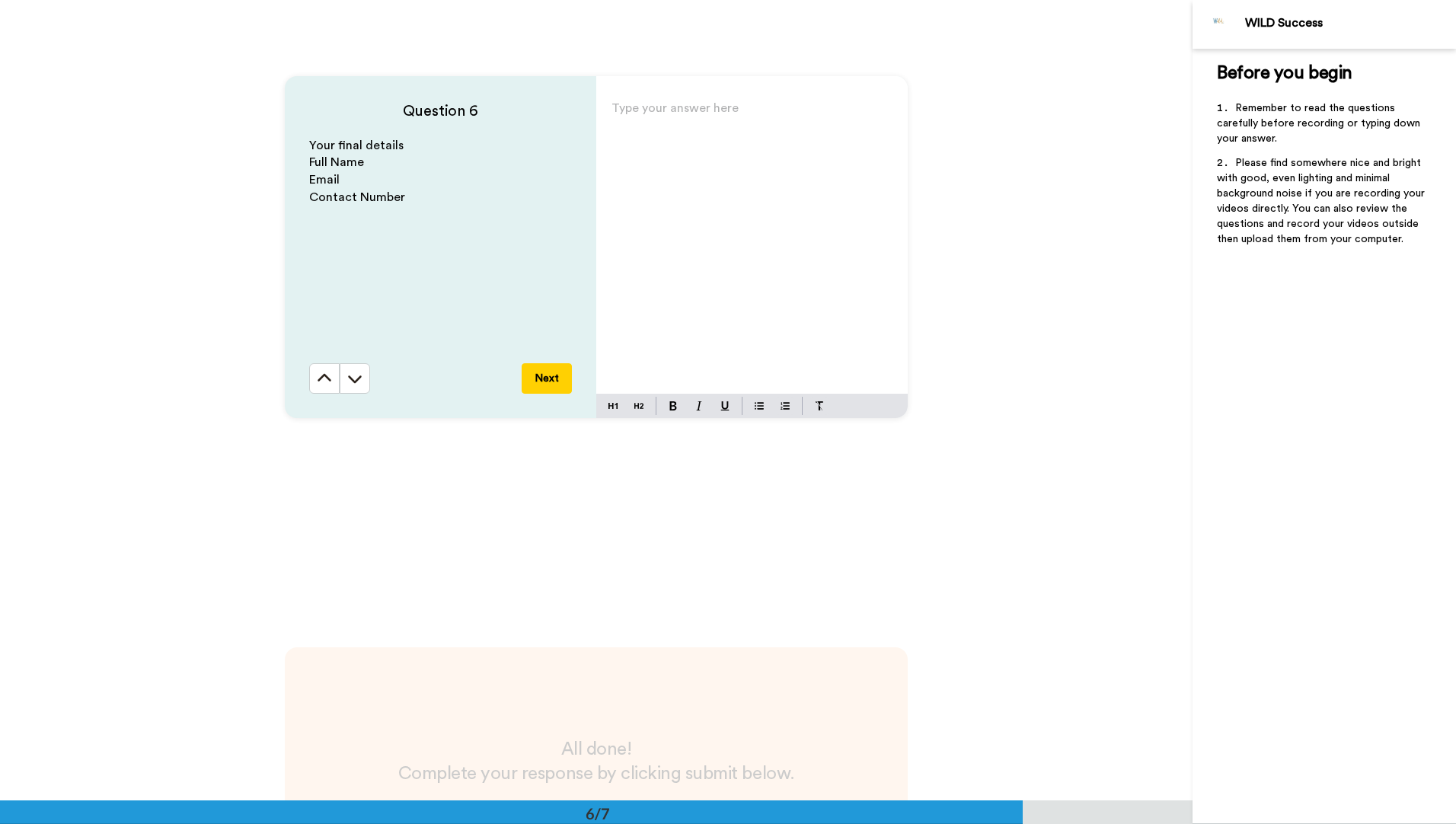
scroll to position [4022, 0]
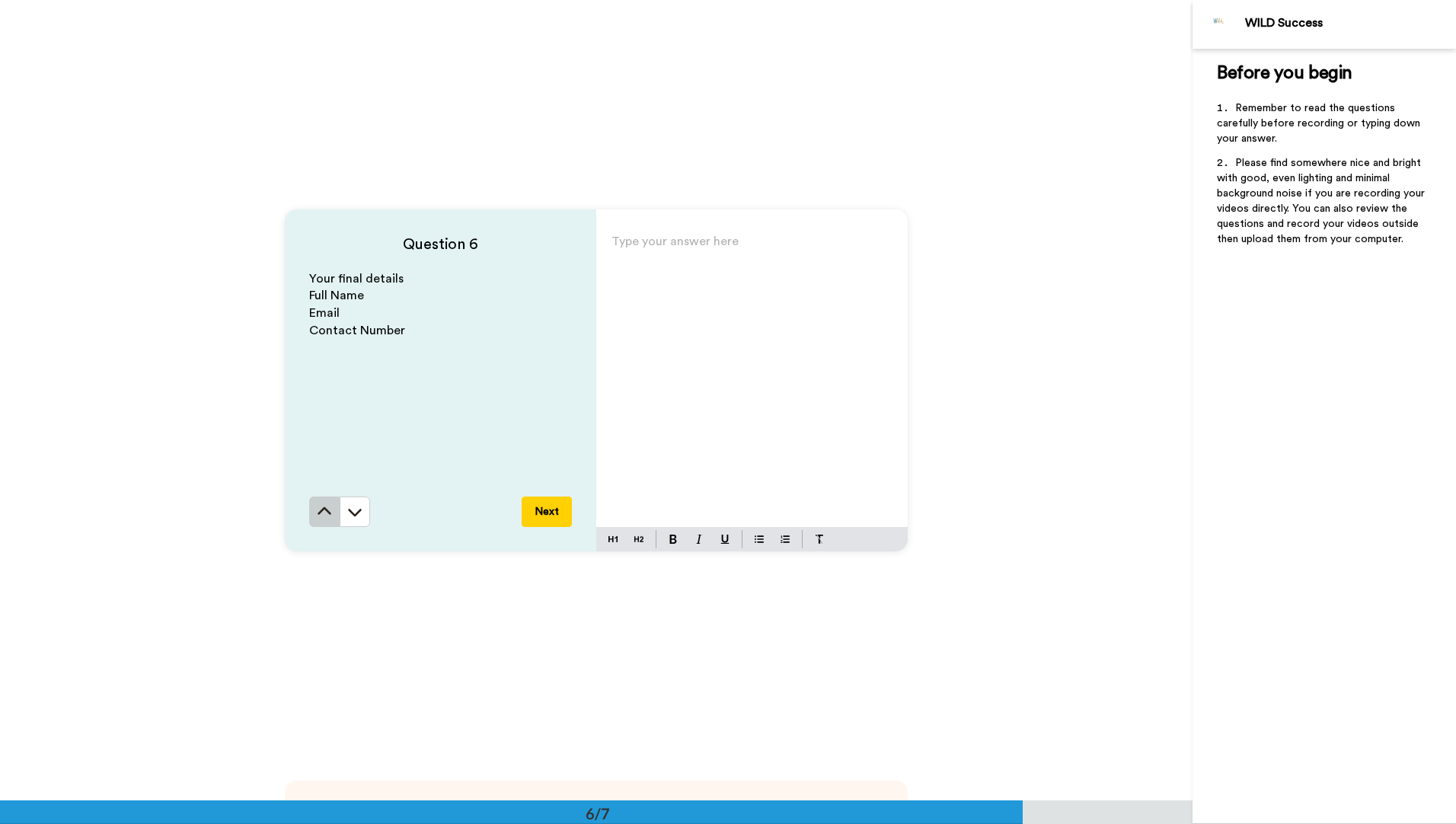
click at [321, 509] on icon at bounding box center [324, 510] width 13 height 8
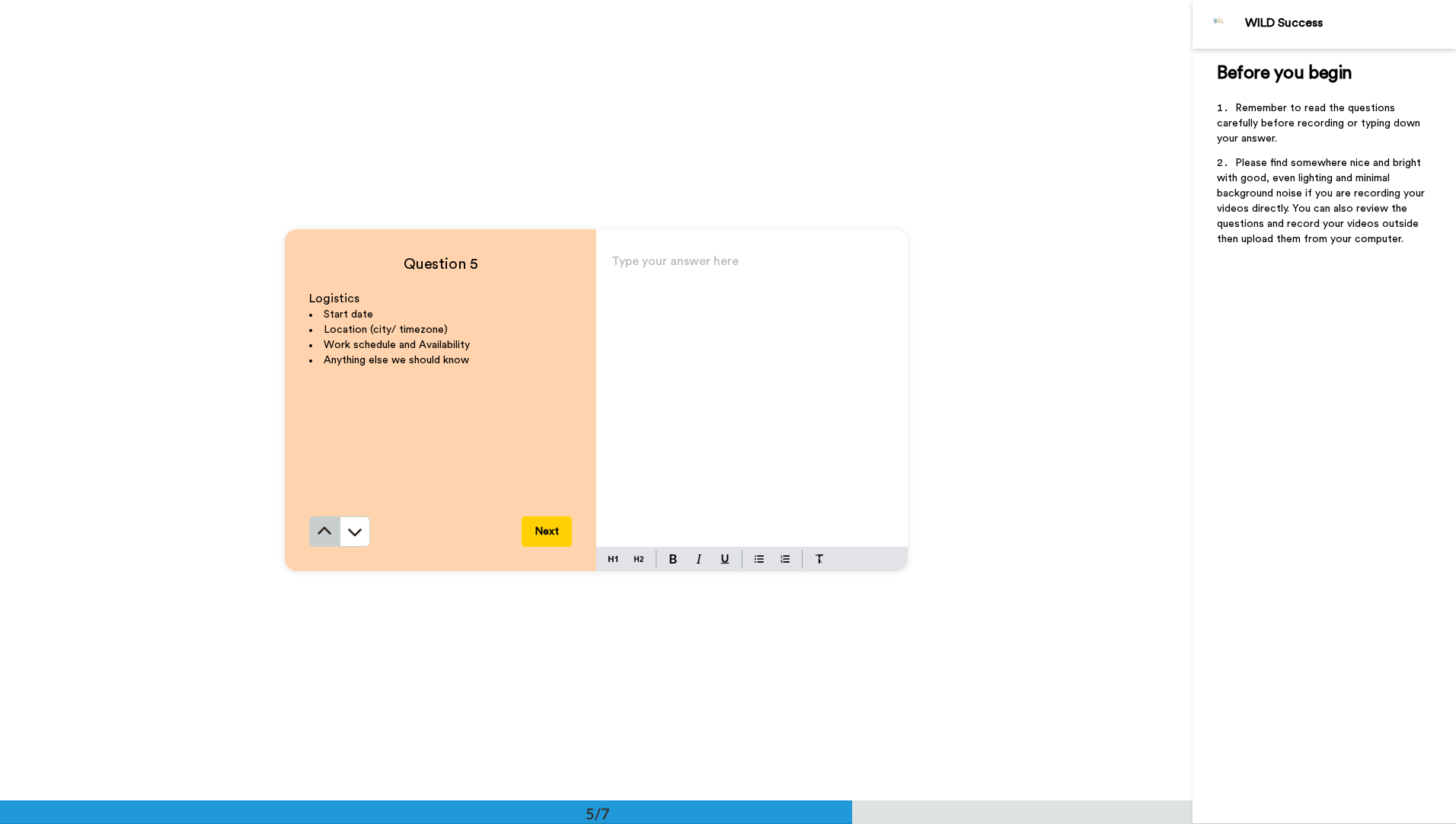
click at [325, 533] on icon at bounding box center [324, 530] width 13 height 8
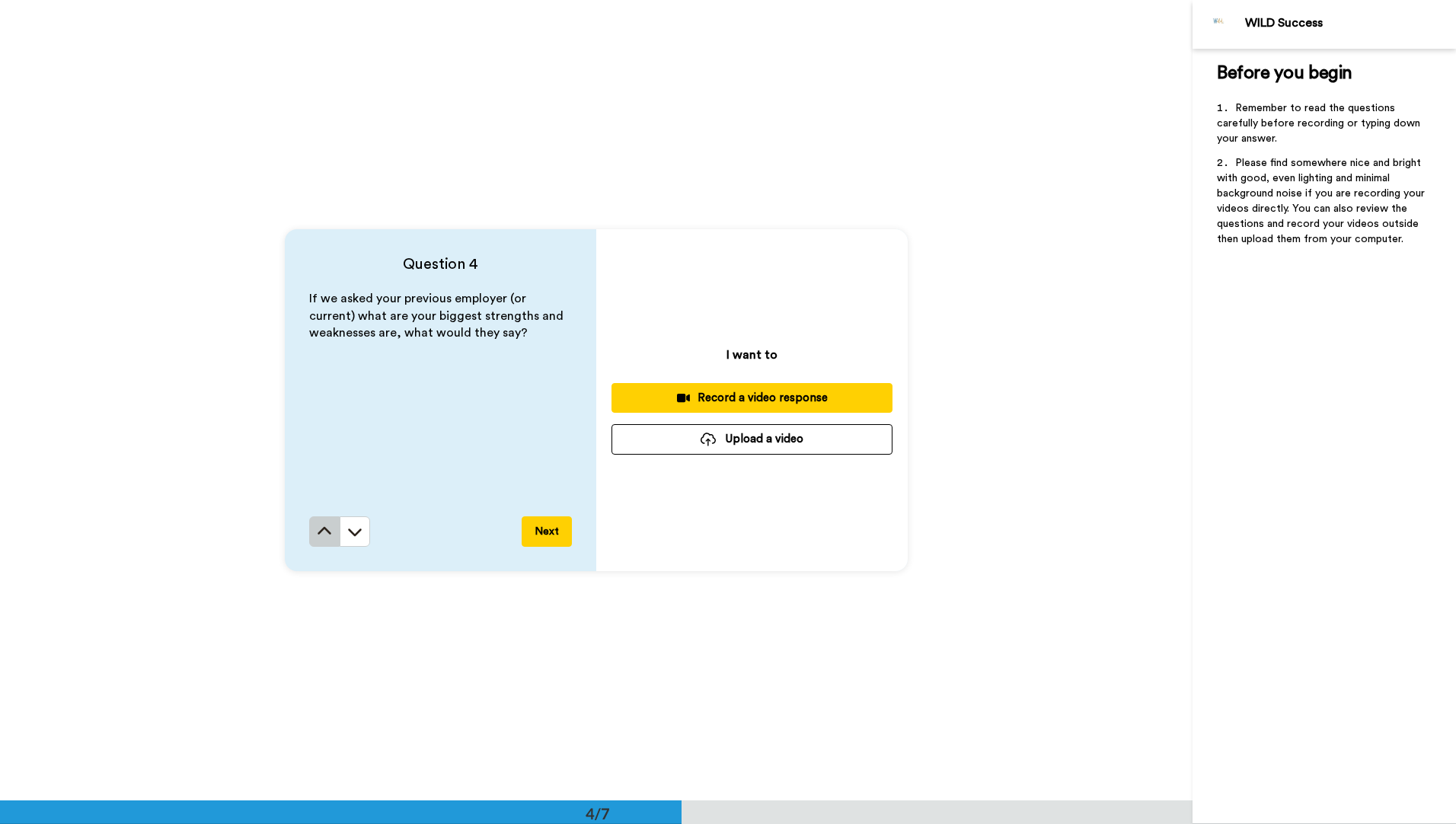
click at [319, 535] on icon at bounding box center [324, 531] width 15 height 15
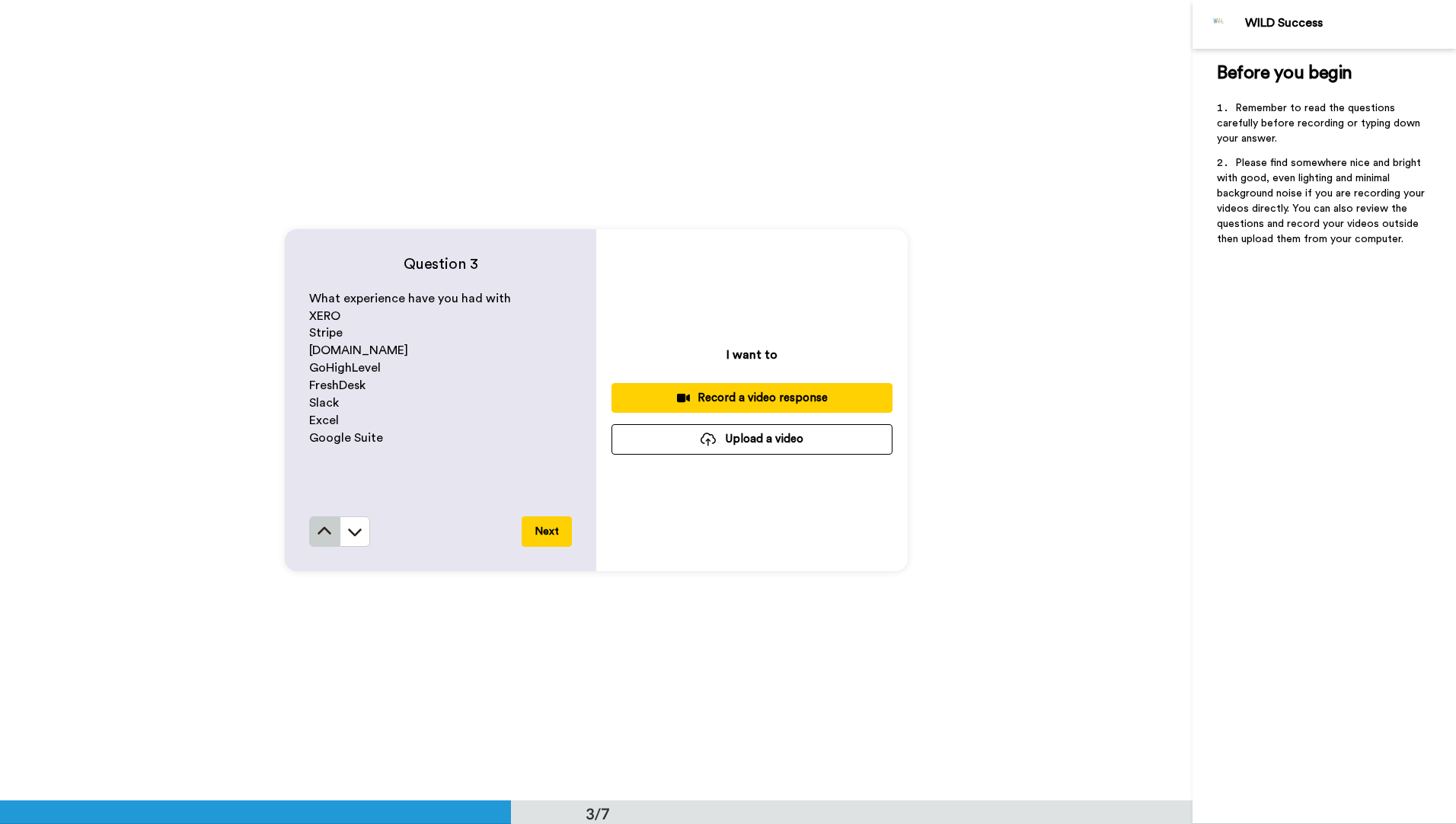
click at [319, 535] on icon at bounding box center [324, 531] width 15 height 15
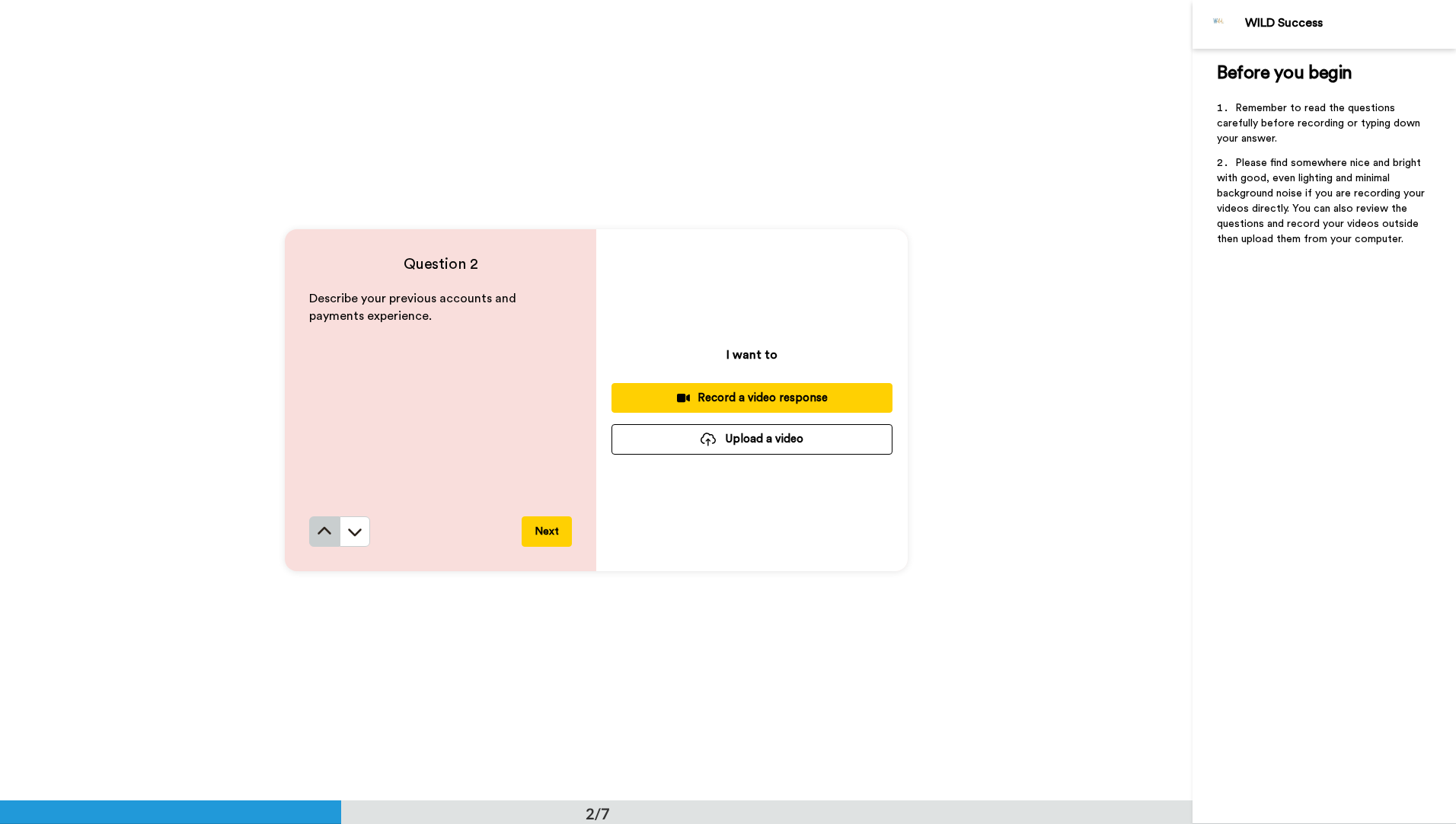
click at [322, 535] on icon at bounding box center [324, 531] width 15 height 15
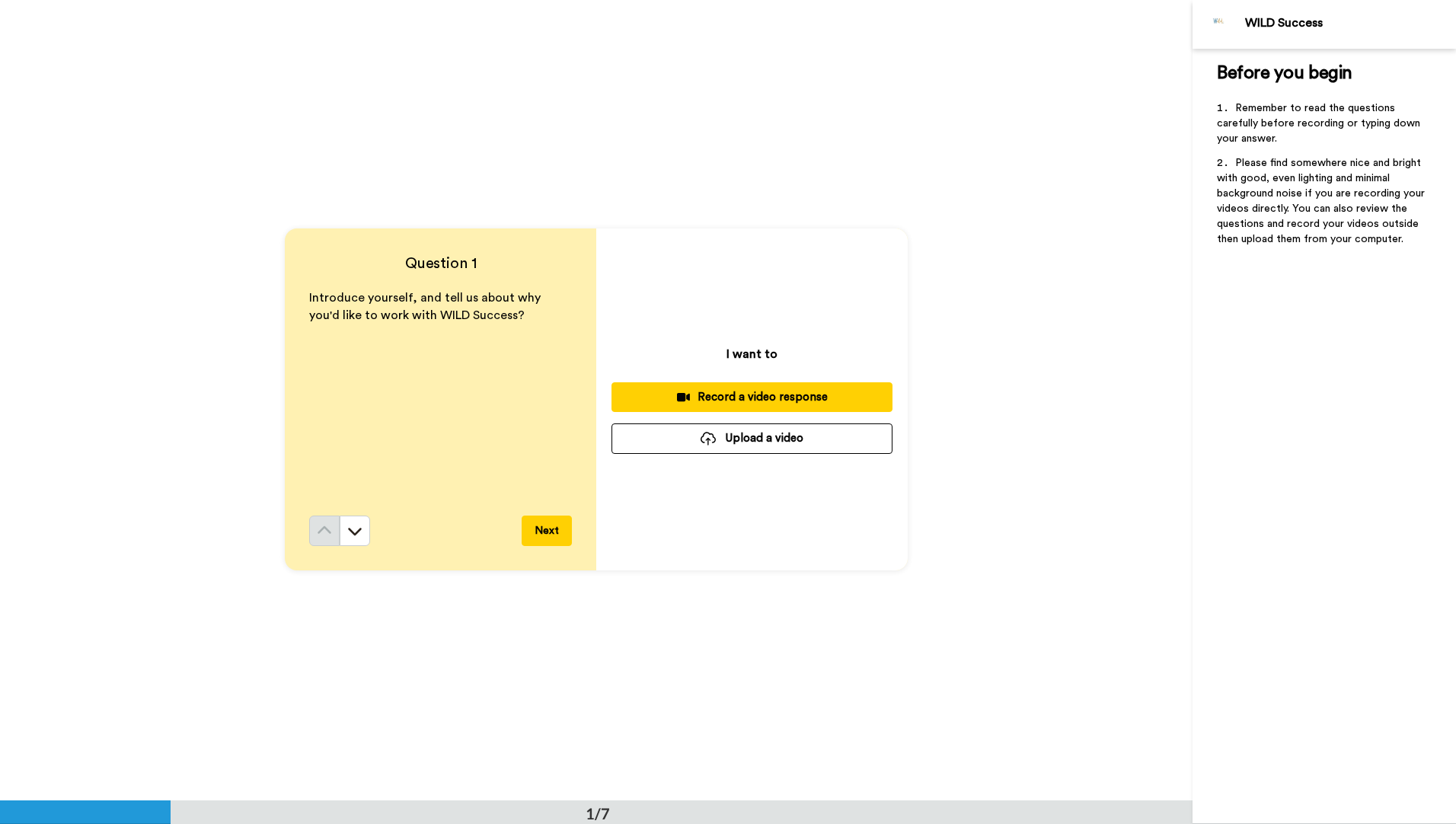
scroll to position [0, 0]
